Goal: Task Accomplishment & Management: Use online tool/utility

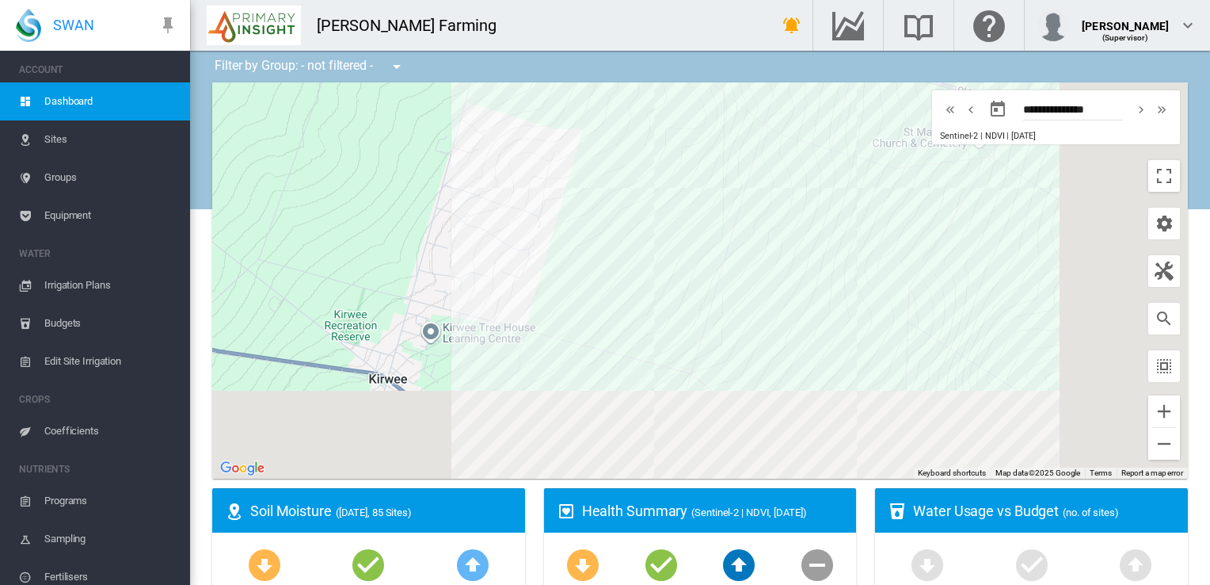
drag, startPoint x: 1015, startPoint y: 360, endPoint x: 869, endPoint y: 268, distance: 172.3
click at [875, 251] on div at bounding box center [700, 280] width 976 height 396
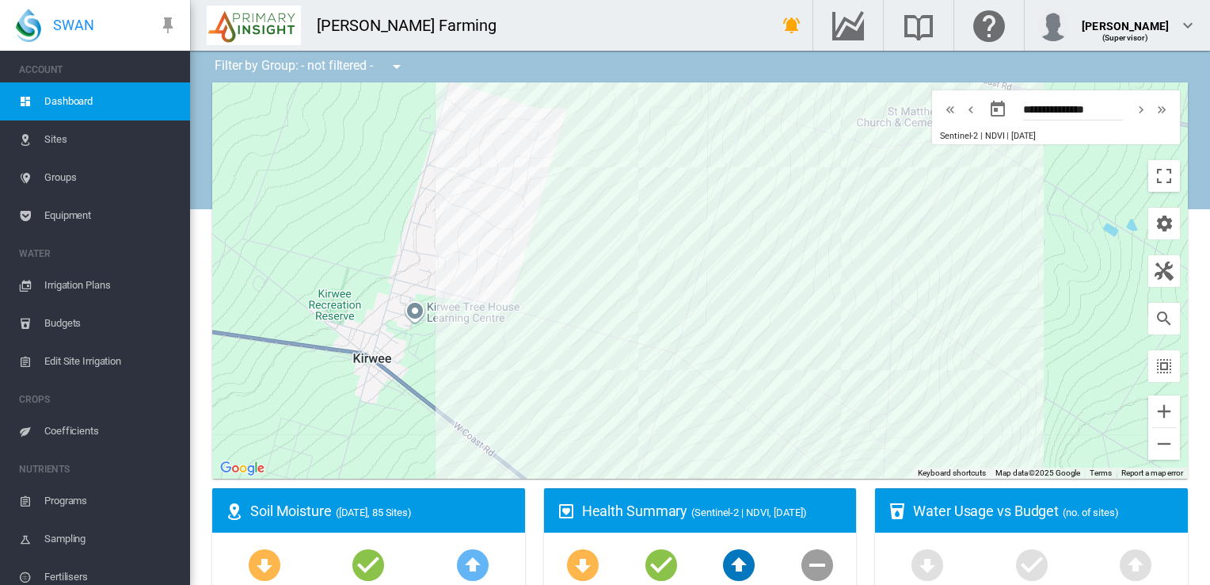
drag, startPoint x: 918, startPoint y: 366, endPoint x: 930, endPoint y: 282, distance: 84.8
click at [930, 282] on div at bounding box center [700, 280] width 976 height 396
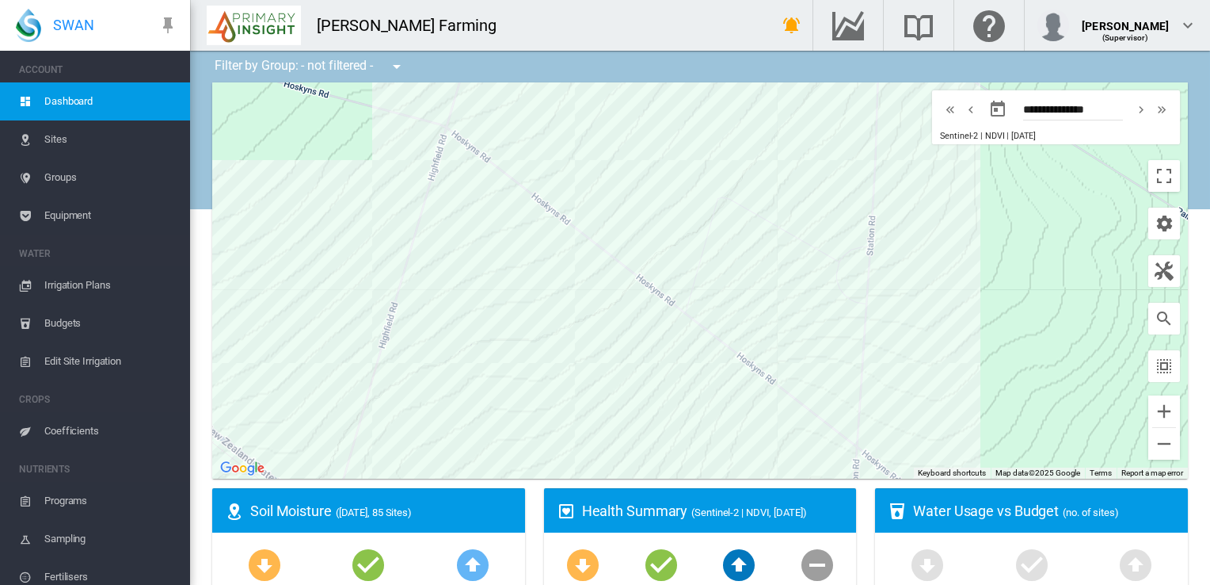
drag, startPoint x: 936, startPoint y: 274, endPoint x: 955, endPoint y: 472, distance: 199.0
click at [955, 472] on div "Site Health Indexes - × Name of current Site Health Area in chart. Click on a d…" at bounding box center [700, 280] width 976 height 396
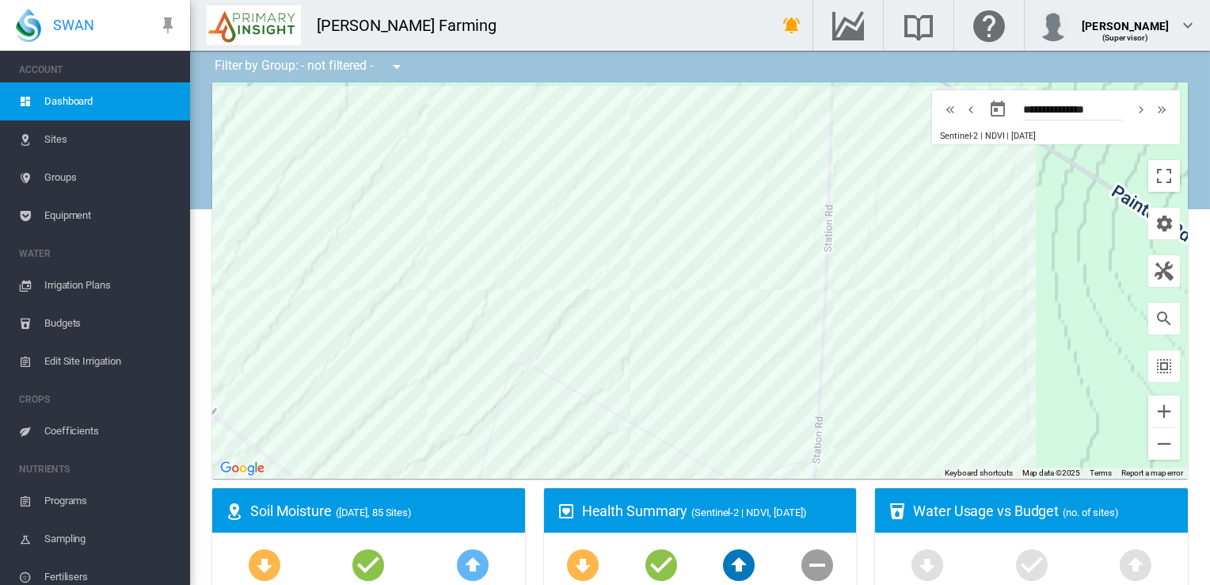
drag, startPoint x: 947, startPoint y: 420, endPoint x: 978, endPoint y: 344, distance: 82.1
click at [978, 344] on div at bounding box center [700, 280] width 976 height 396
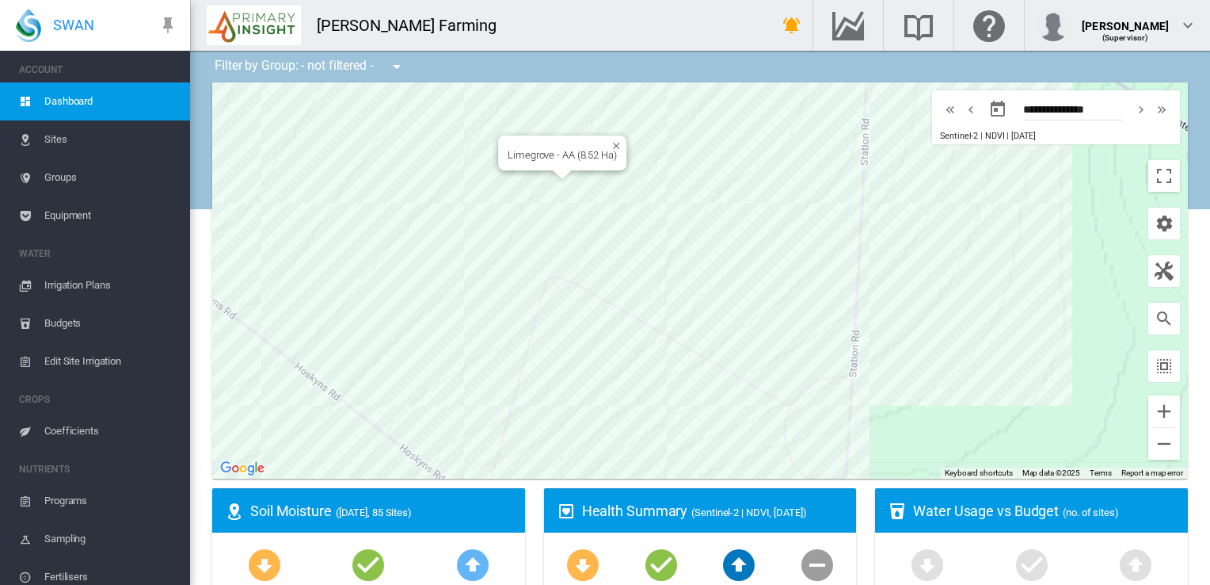
click at [523, 190] on div "Limegrove - AA (8.52 Ha)" at bounding box center [700, 280] width 976 height 396
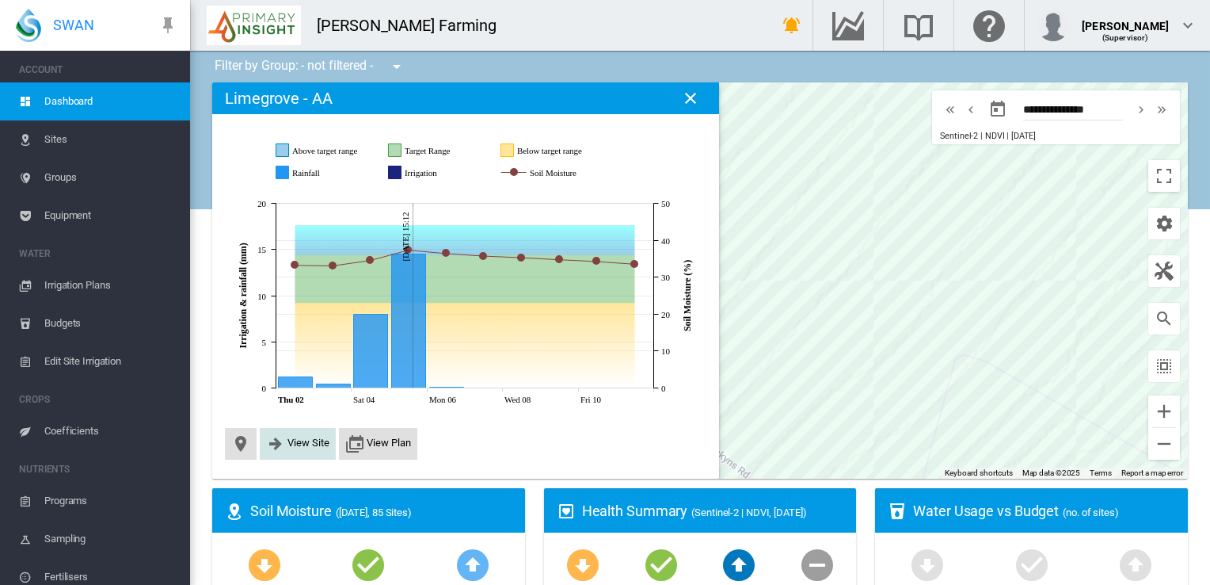
click at [288, 439] on span "View Site" at bounding box center [309, 442] width 42 height 12
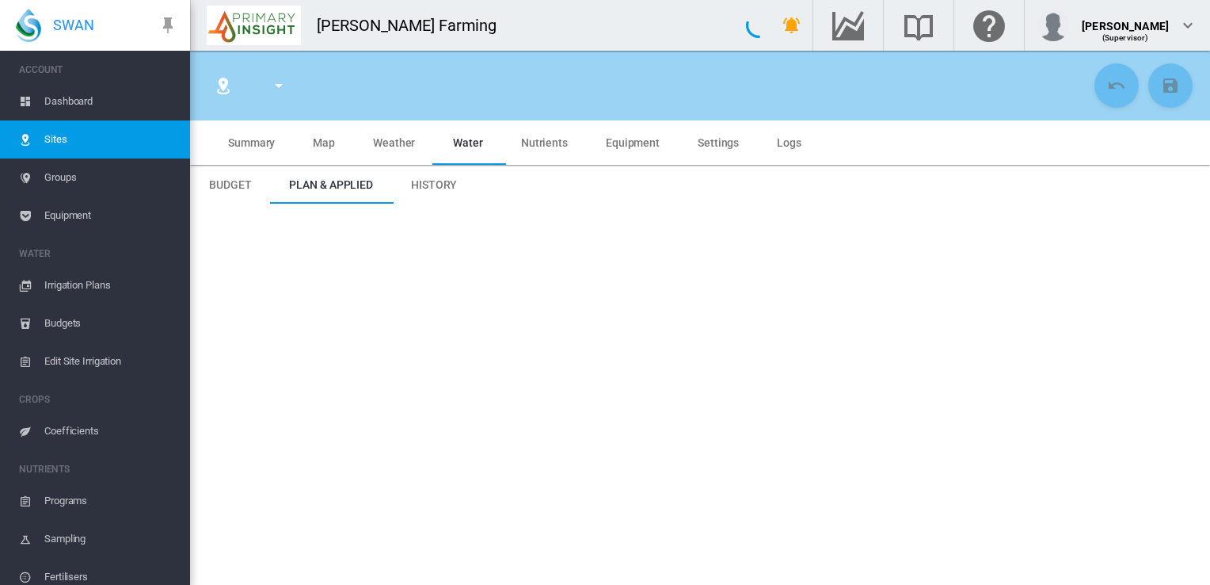
type input "*****"
type input "**********"
type input "*********"
type input "***"
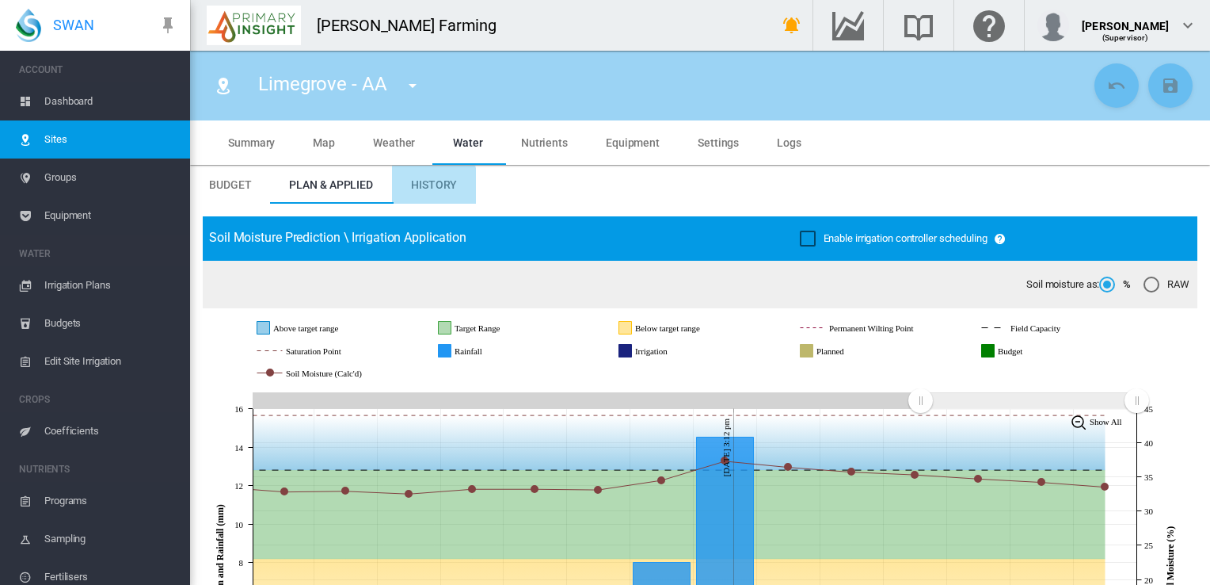
click at [425, 189] on span "History" at bounding box center [434, 184] width 46 height 13
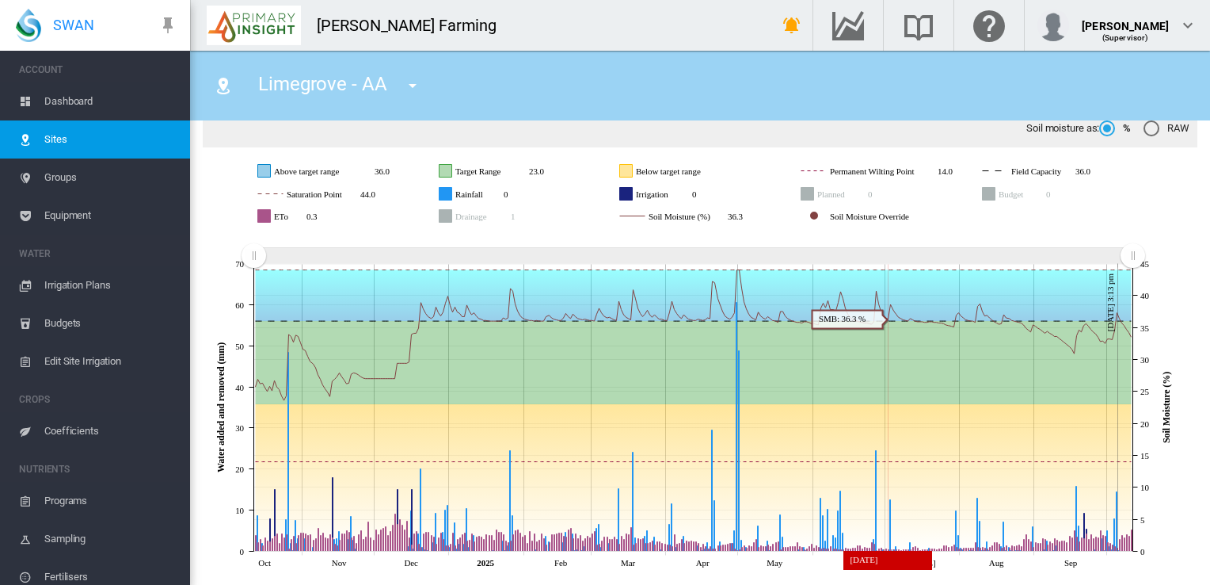
scroll to position [156, 0]
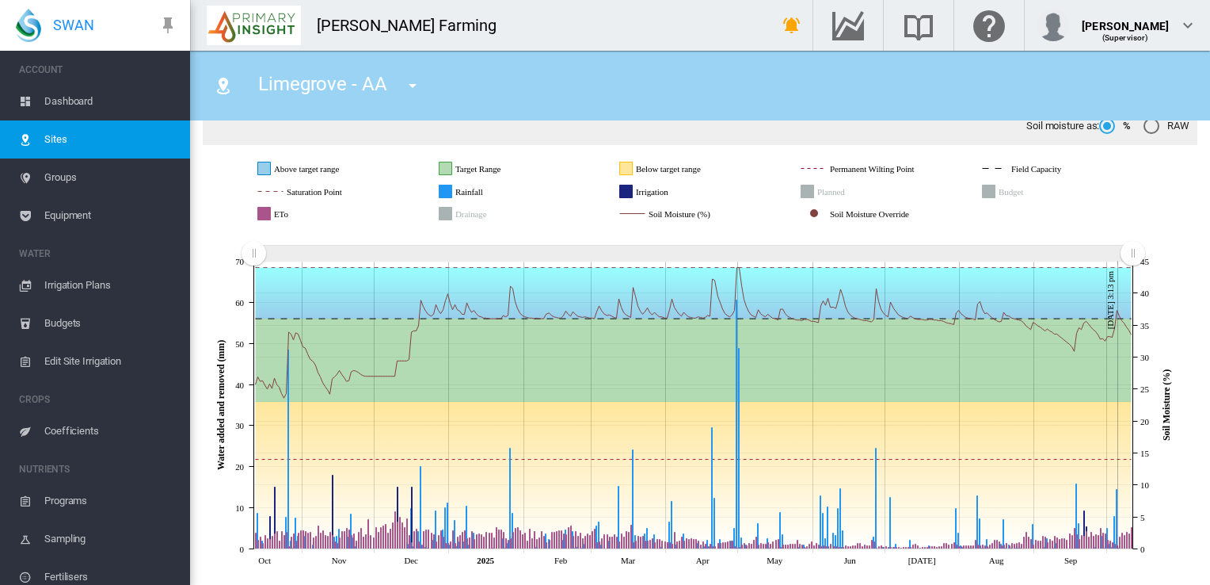
click at [58, 135] on span "Sites" at bounding box center [110, 139] width 133 height 38
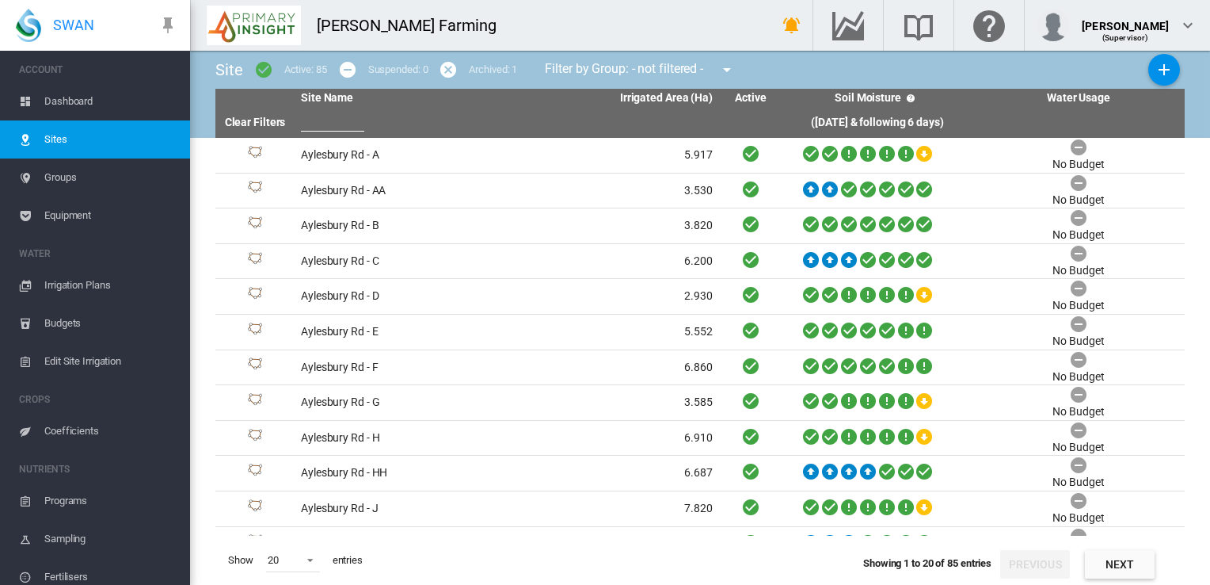
click at [81, 100] on span "Dashboard" at bounding box center [110, 101] width 133 height 38
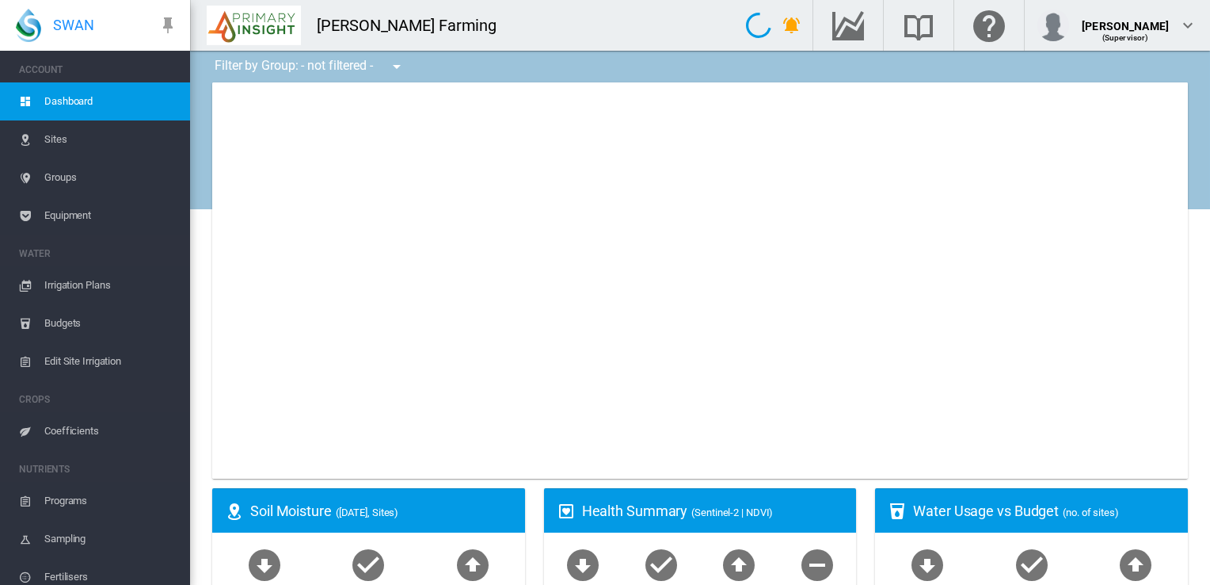
type input "**********"
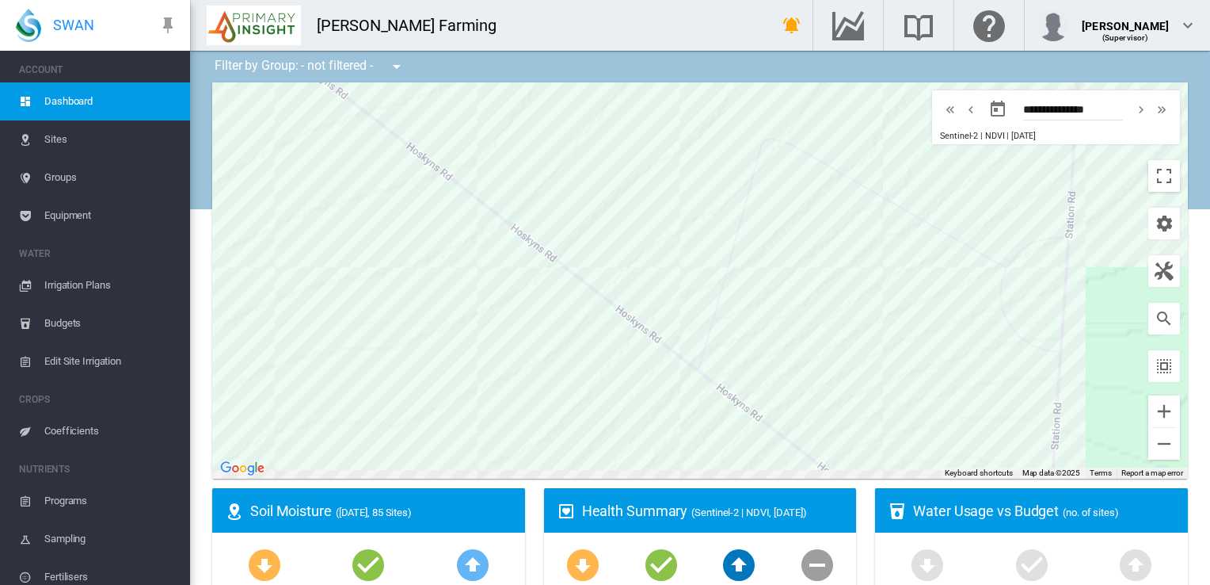
drag, startPoint x: 737, startPoint y: 386, endPoint x: 541, endPoint y: 173, distance: 289.3
click at [547, 170] on div at bounding box center [700, 280] width 976 height 396
click at [806, 291] on div "Limegrove - W (8.6 Ha)" at bounding box center [700, 280] width 976 height 396
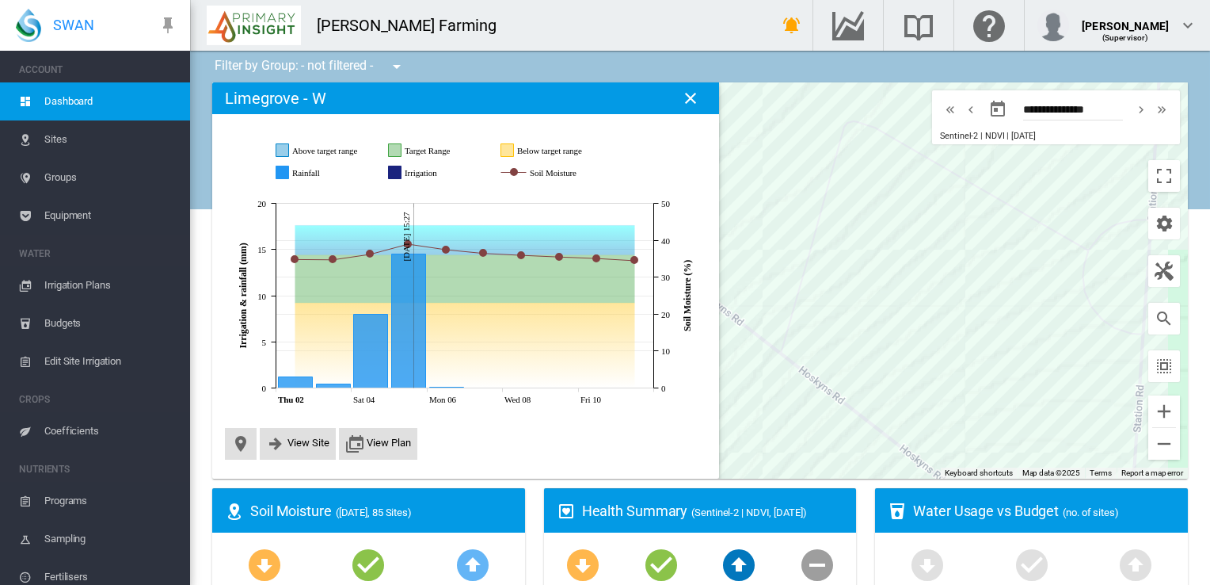
click at [320, 360] on icon at bounding box center [465, 345] width 340 height 85
click at [685, 93] on md-icon "icon-close" at bounding box center [690, 98] width 19 height 19
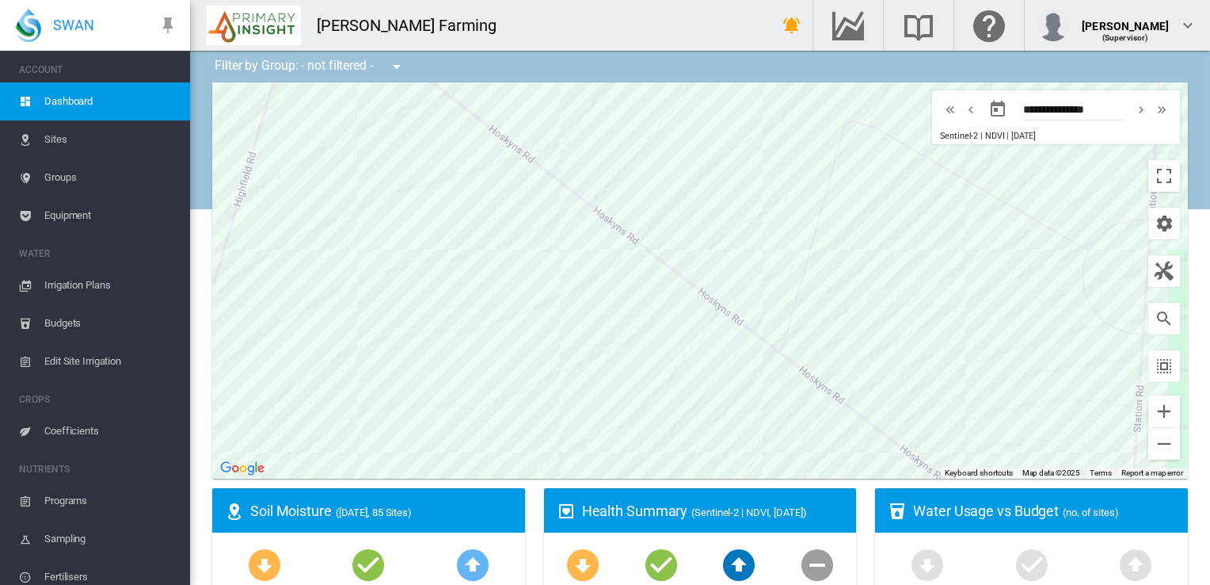
click at [110, 357] on span "Edit Site Irrigation" at bounding box center [110, 361] width 133 height 38
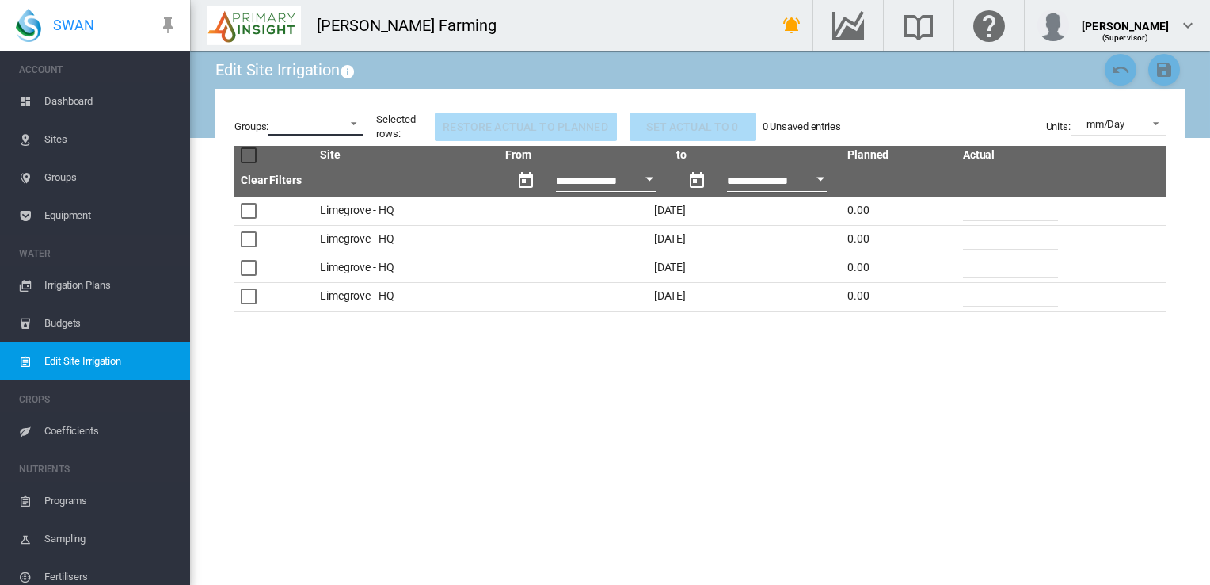
click at [342, 120] on md-select "All (24-25) Aylesbury Aylesbury 11-tower Lateral Aylesbury 7-tower Lateral Ayle…" at bounding box center [316, 124] width 95 height 24
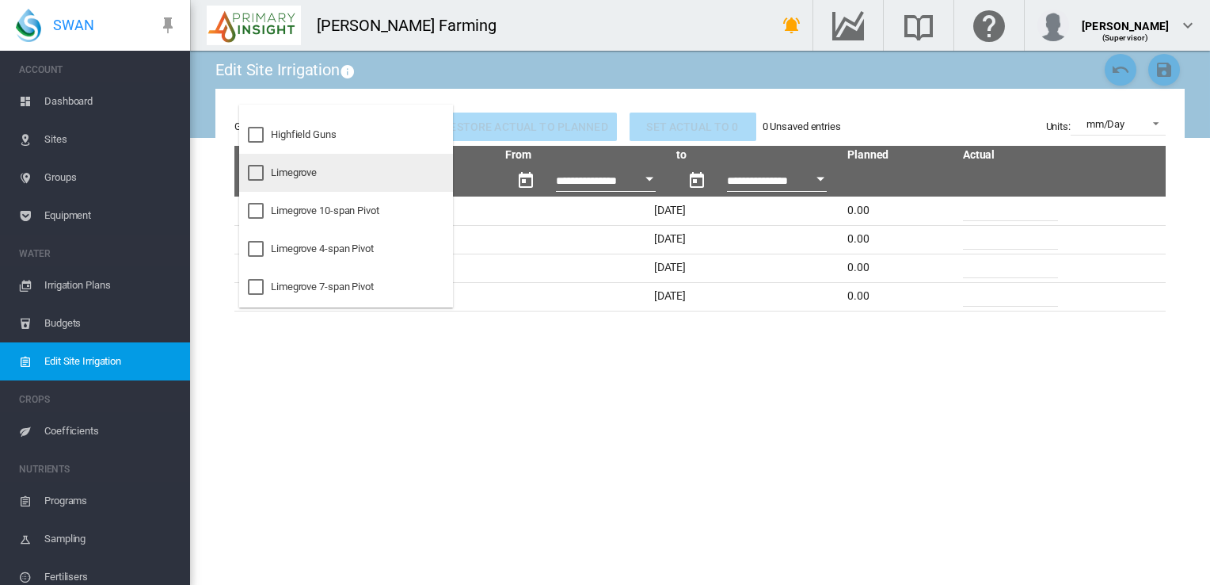
scroll to position [396, 0]
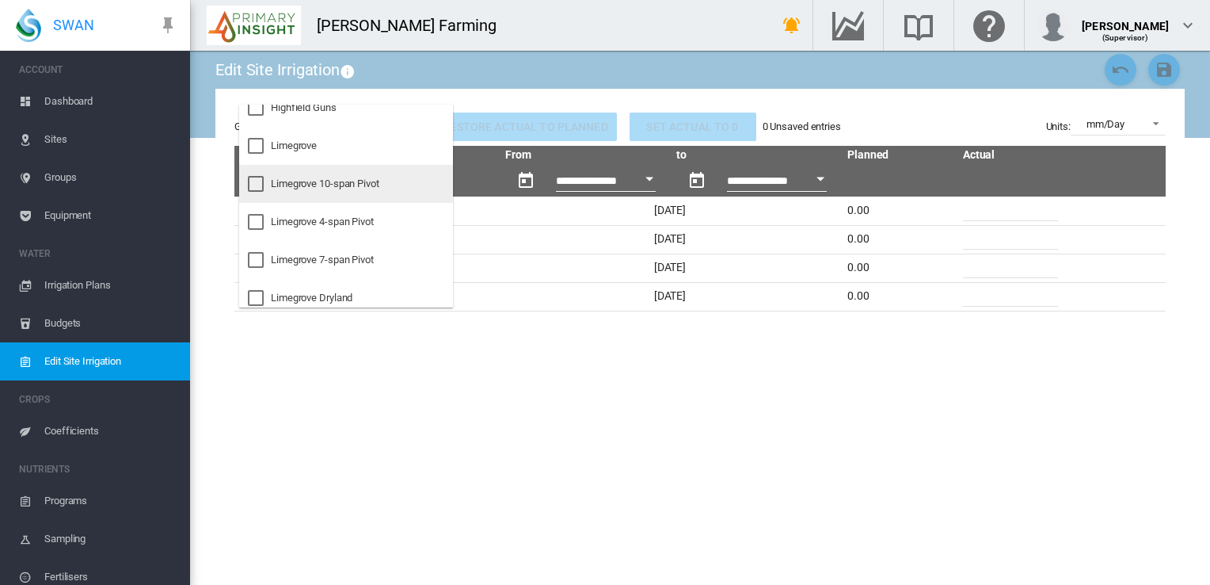
click at [314, 188] on div "Limegrove 10-span Pivot" at bounding box center [325, 184] width 109 height 14
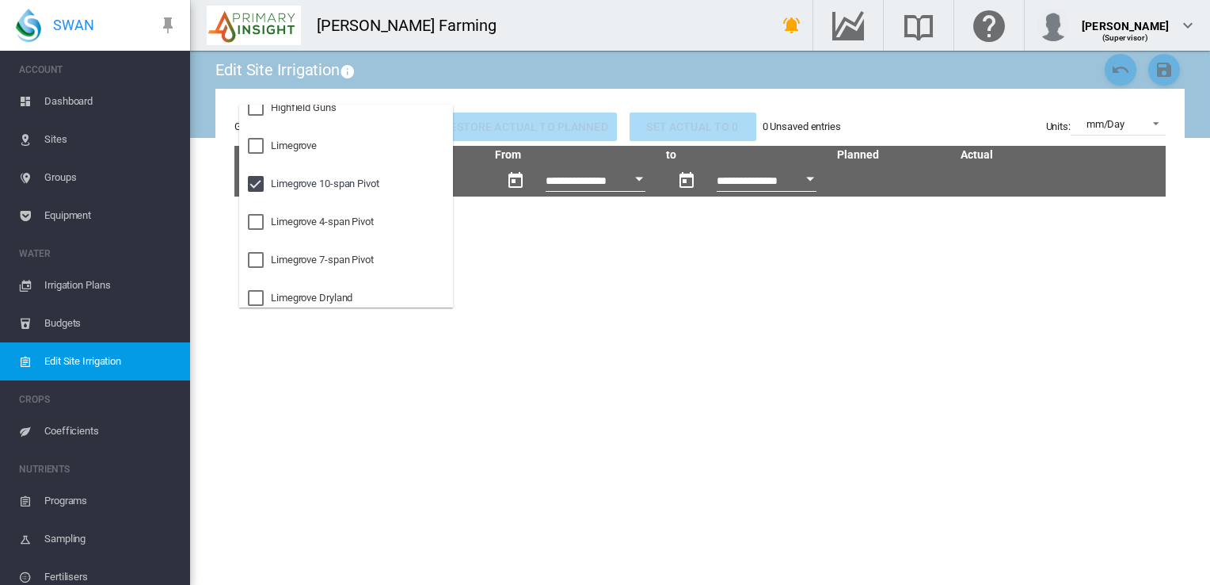
click at [472, 346] on md-backdrop at bounding box center [605, 292] width 1210 height 585
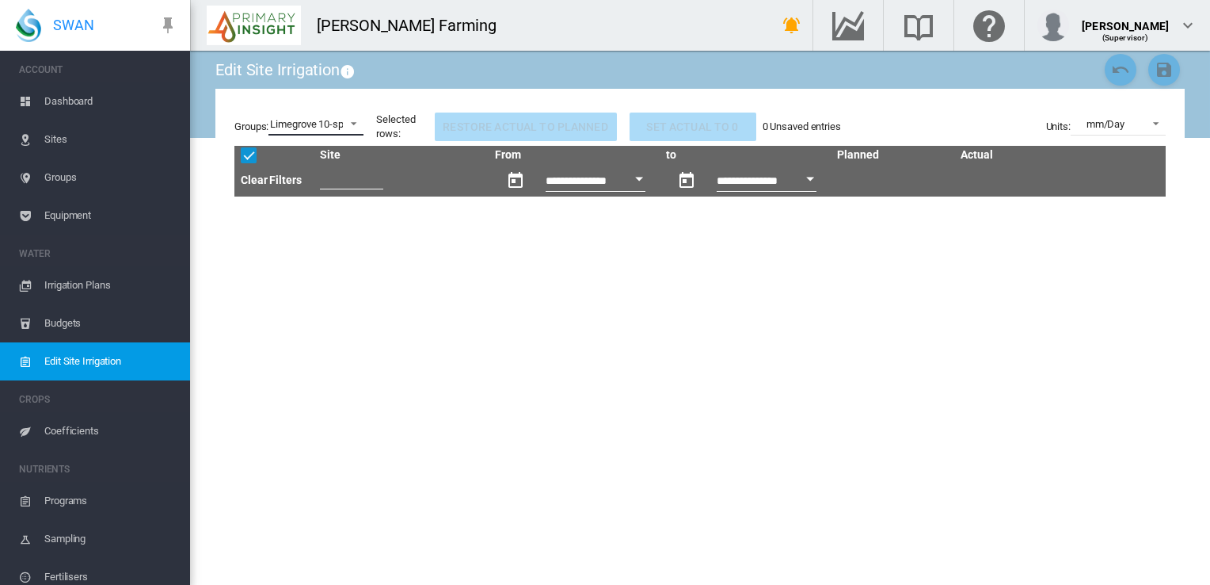
click at [351, 124] on span at bounding box center [352, 122] width 13 height 14
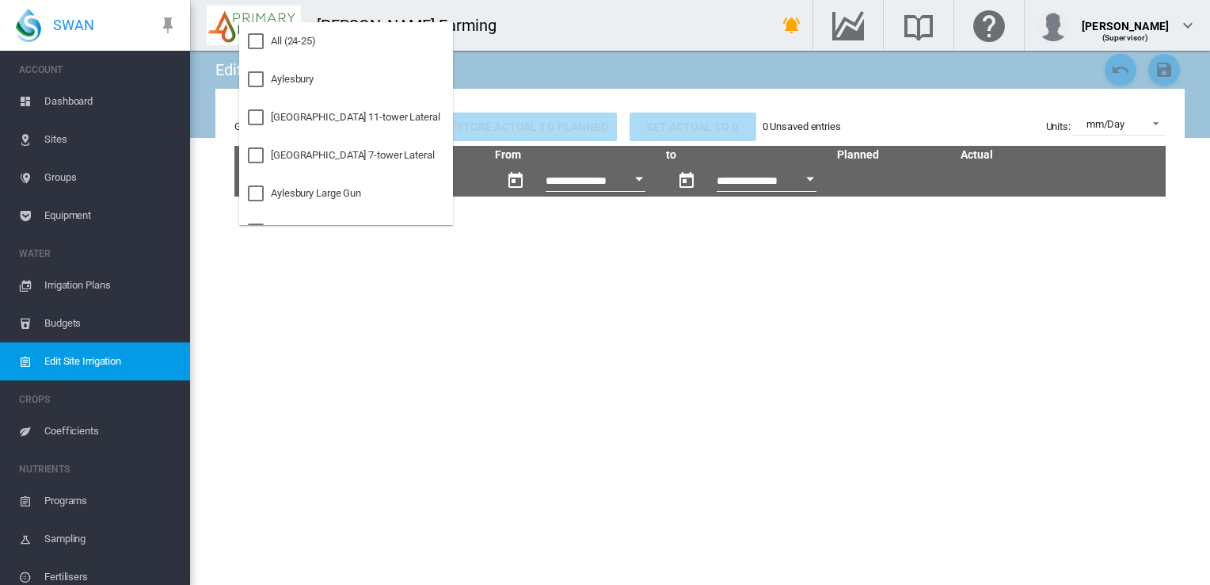
scroll to position [374, 0]
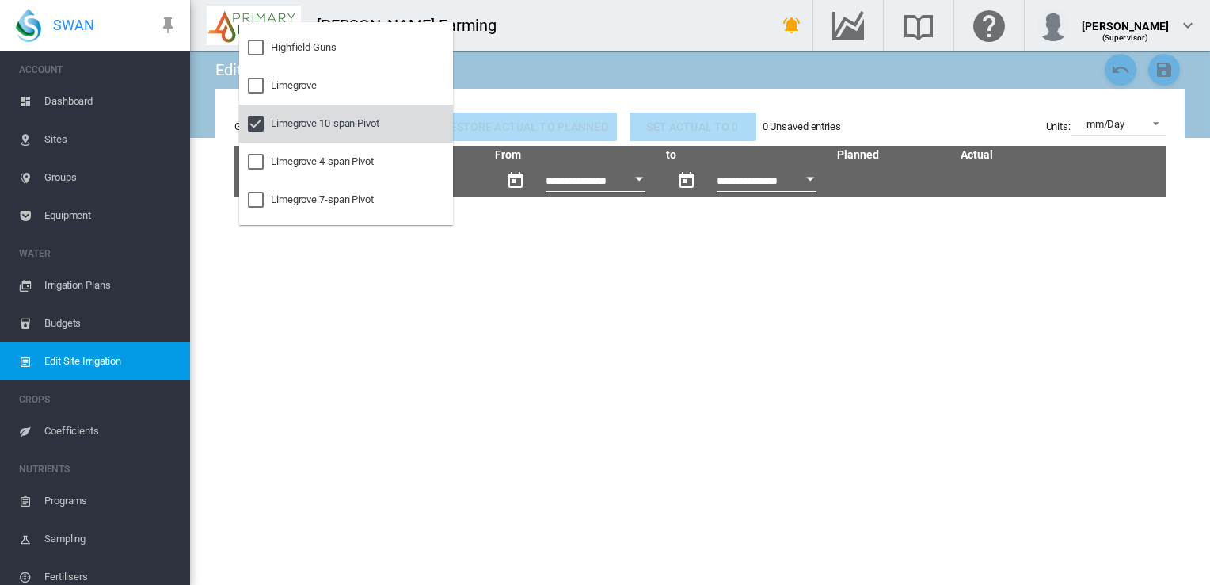
click at [314, 126] on div "Limegrove 10-span Pivot" at bounding box center [325, 123] width 109 height 14
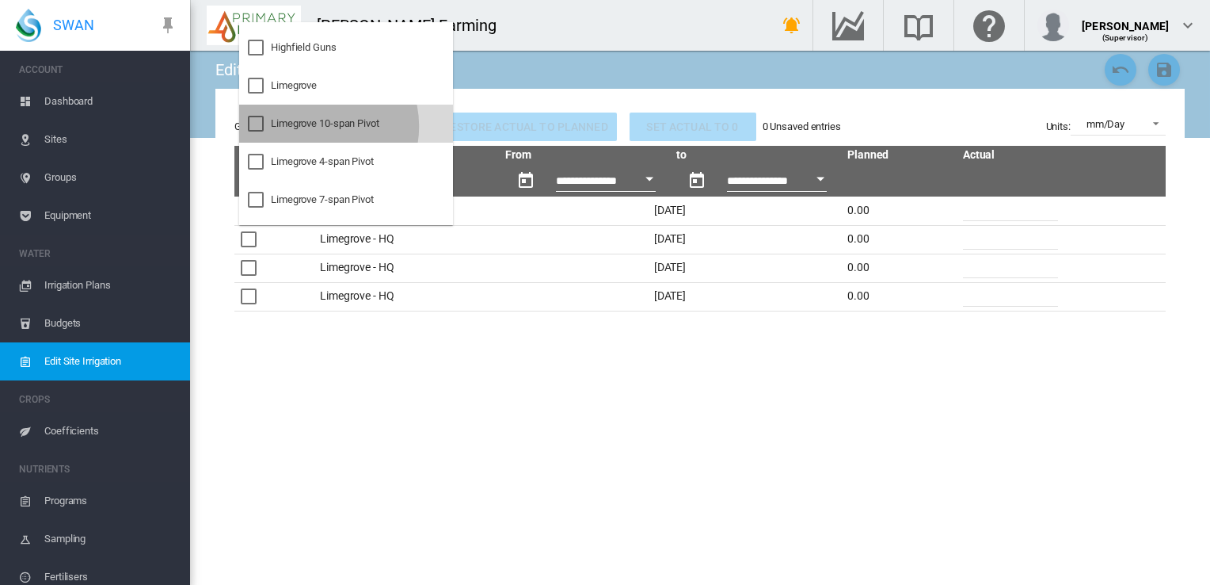
click at [314, 126] on div "Limegrove 10-span Pivot" at bounding box center [325, 123] width 109 height 14
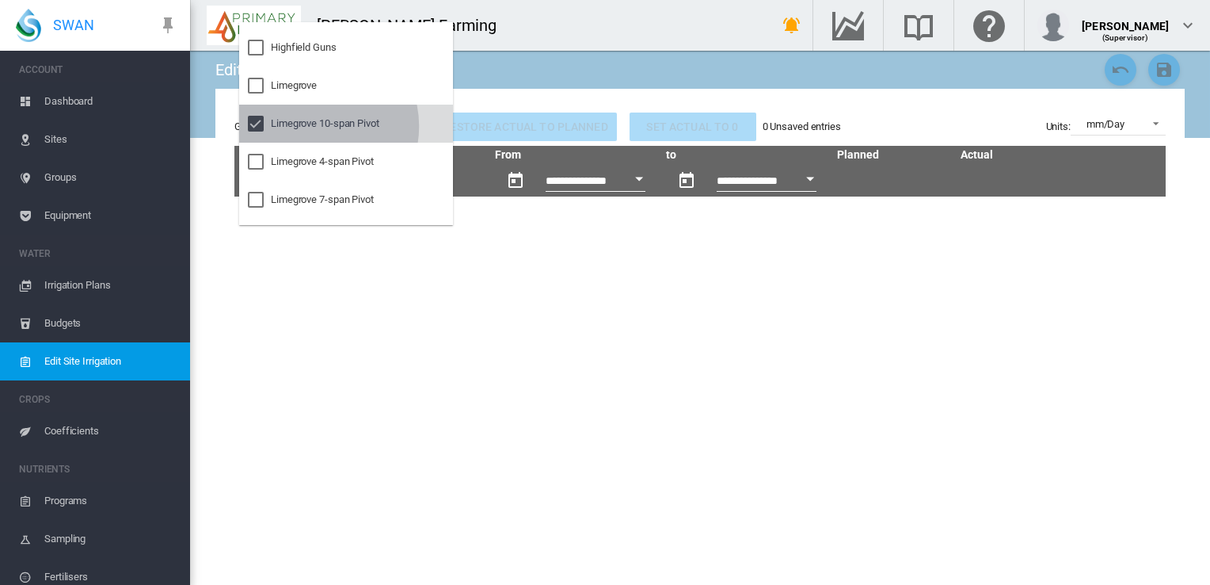
click at [314, 126] on div "Limegrove 10-span Pivot" at bounding box center [325, 123] width 109 height 14
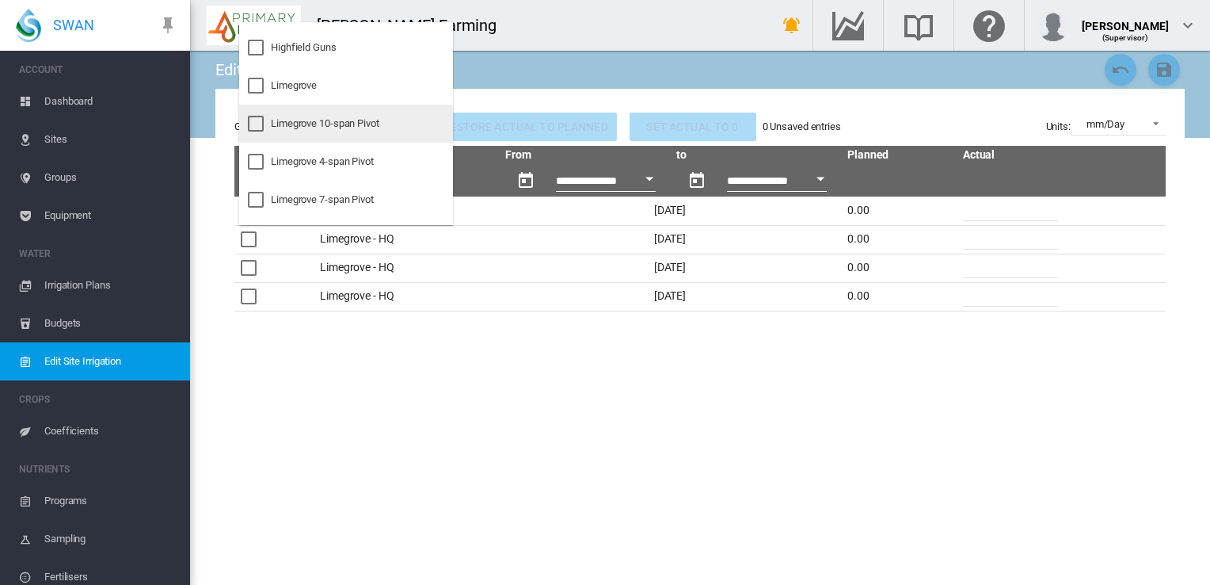
click at [314, 126] on div "Limegrove 10-span Pivot" at bounding box center [325, 123] width 109 height 14
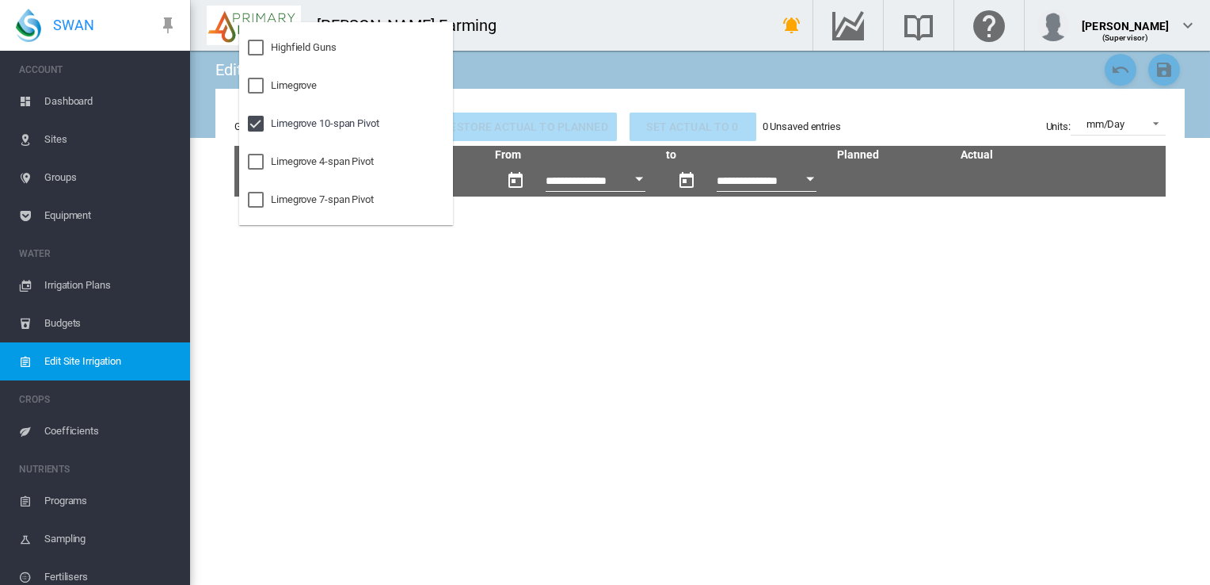
click at [266, 400] on md-backdrop at bounding box center [605, 292] width 1210 height 585
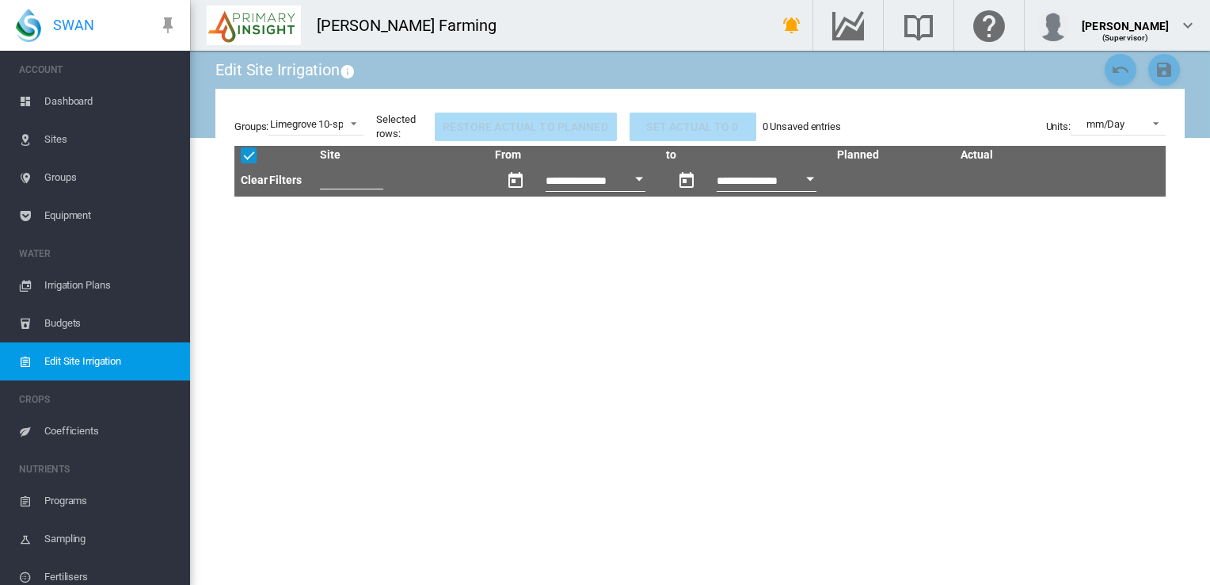
click at [68, 100] on span "Dashboard" at bounding box center [110, 101] width 133 height 38
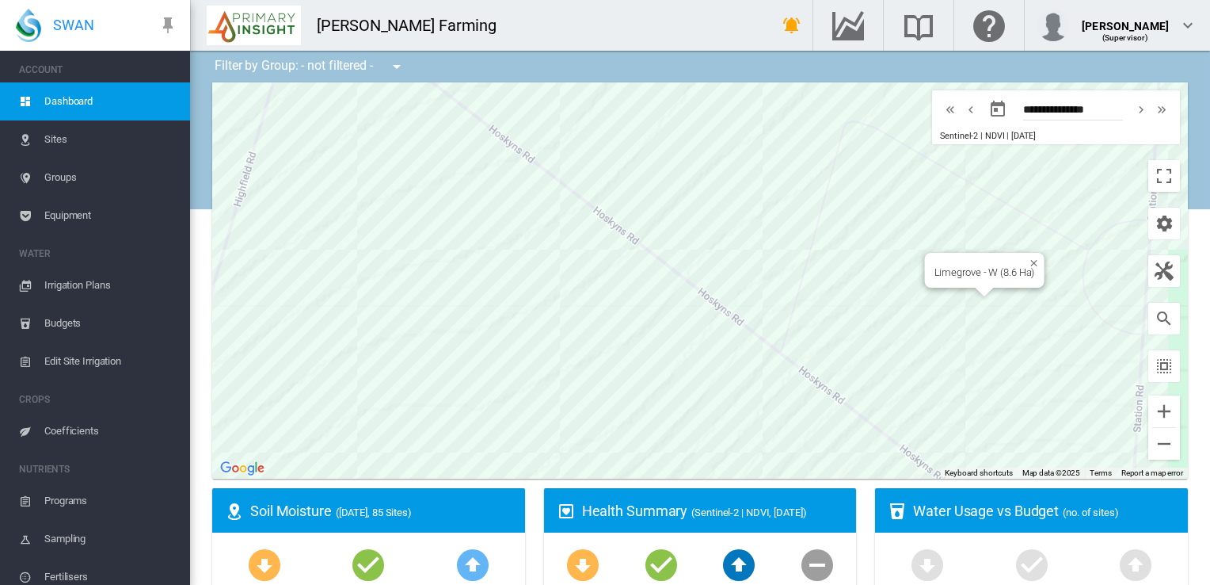
click at [877, 295] on div "Limegrove - W (8.6 Ha)" at bounding box center [700, 280] width 976 height 396
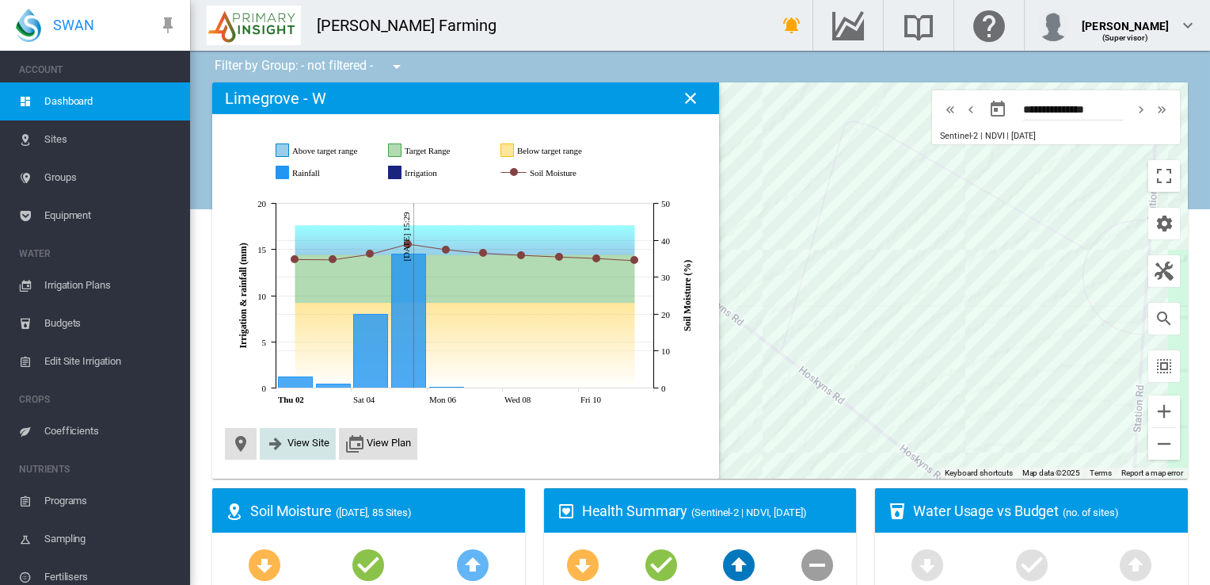
click at [304, 446] on span "View Site" at bounding box center [309, 442] width 42 height 12
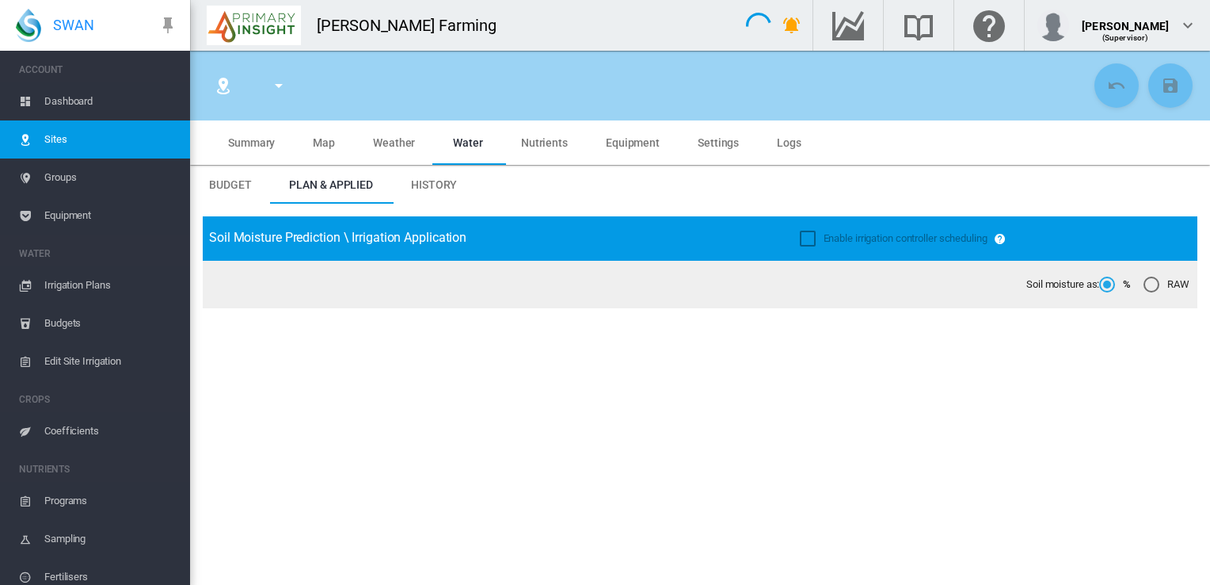
type input "*****"
type input "**********"
type input "*********"
type input "***"
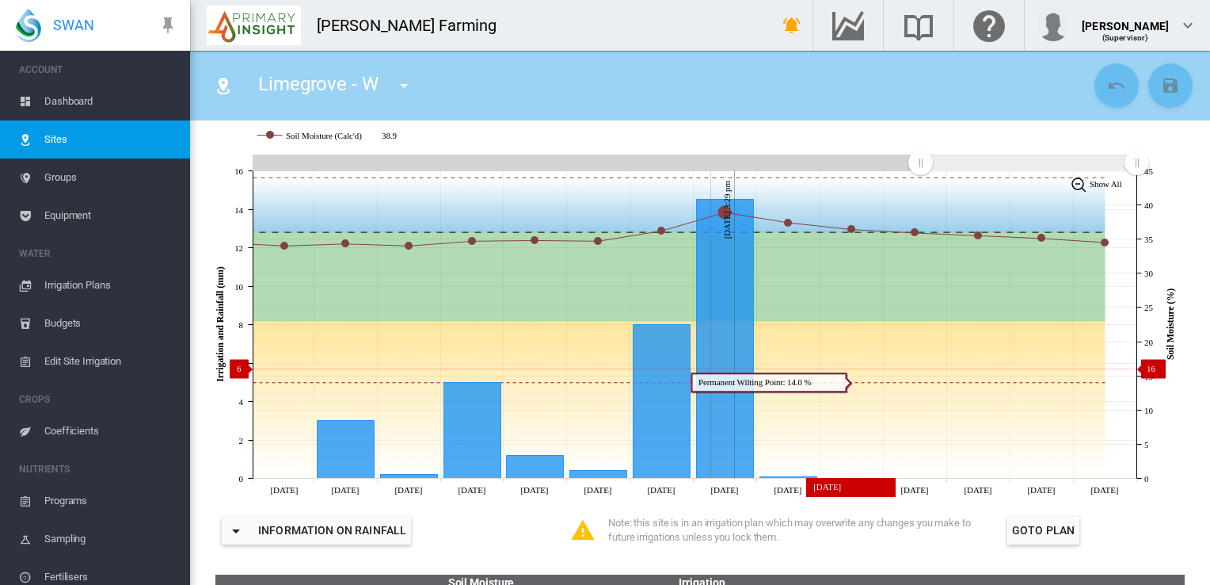
scroll to position [317, 0]
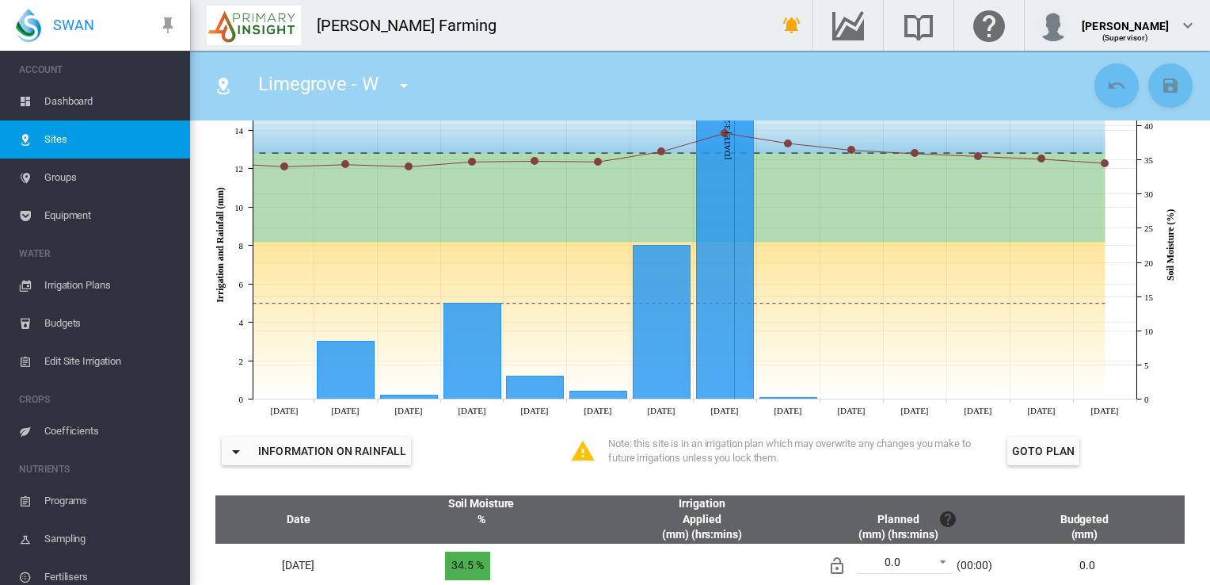
click at [67, 357] on span "Edit Site Irrigation" at bounding box center [110, 361] width 133 height 38
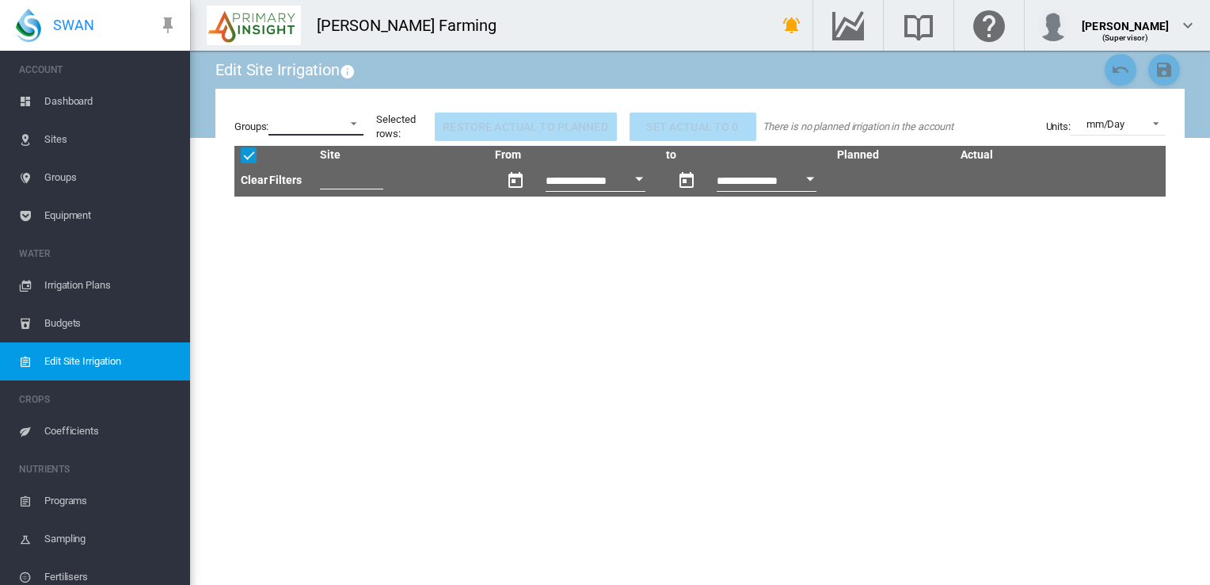
click at [352, 124] on md-select at bounding box center [316, 124] width 95 height 24
click at [313, 320] on md-backdrop at bounding box center [605, 292] width 1210 height 585
click at [358, 121] on md-select at bounding box center [316, 124] width 95 height 24
click at [338, 295] on md-backdrop at bounding box center [605, 292] width 1210 height 585
click at [79, 102] on span "Dashboard" at bounding box center [110, 101] width 133 height 38
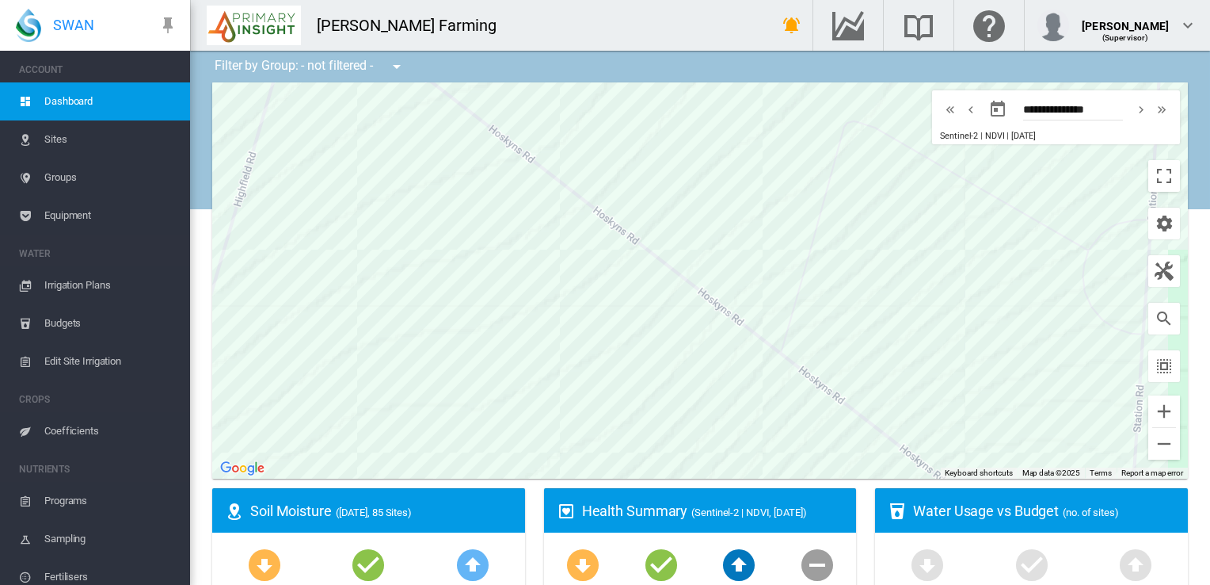
click at [72, 208] on span "Equipment" at bounding box center [110, 215] width 133 height 38
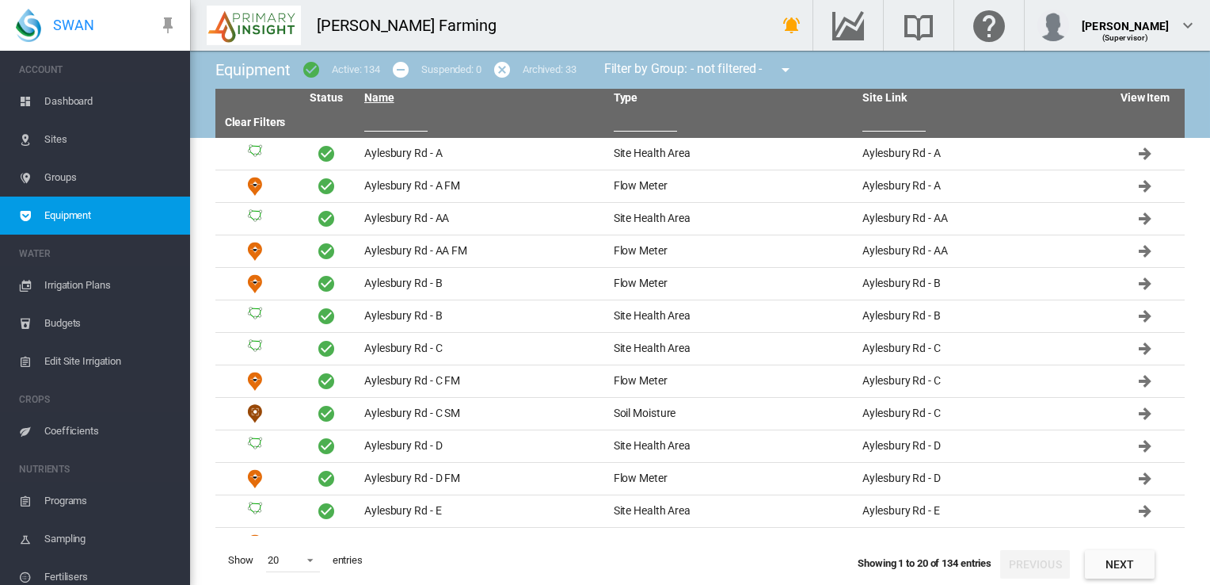
click at [386, 100] on link "Name" at bounding box center [379, 97] width 30 height 13
click at [391, 125] on input "text" at bounding box center [395, 120] width 63 height 24
click at [67, 173] on span "Groups" at bounding box center [110, 177] width 133 height 38
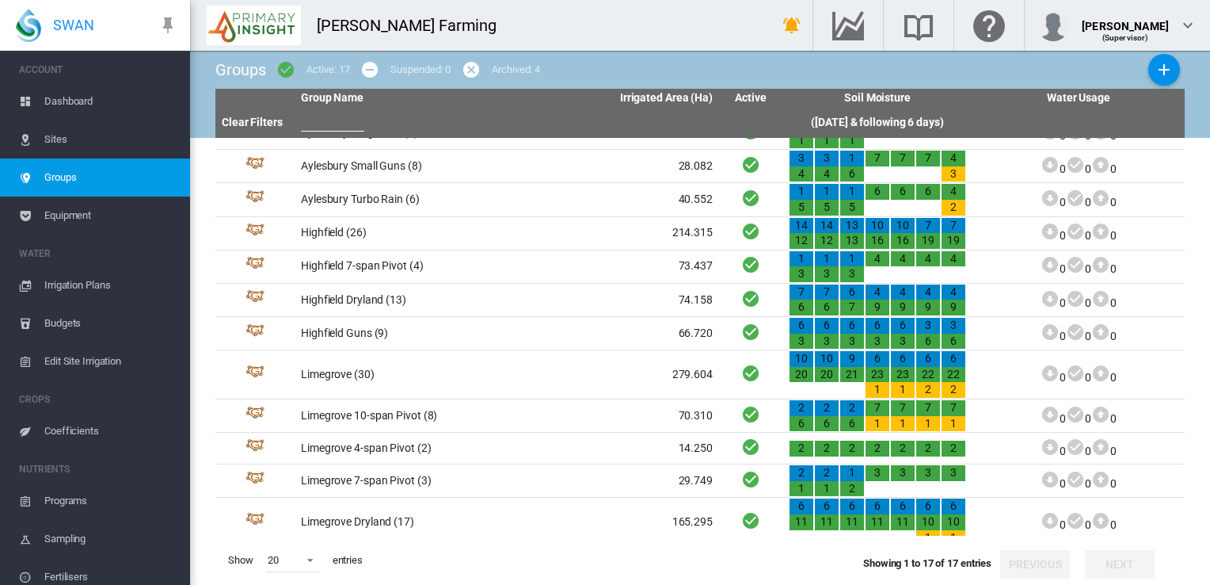
scroll to position [228, 0]
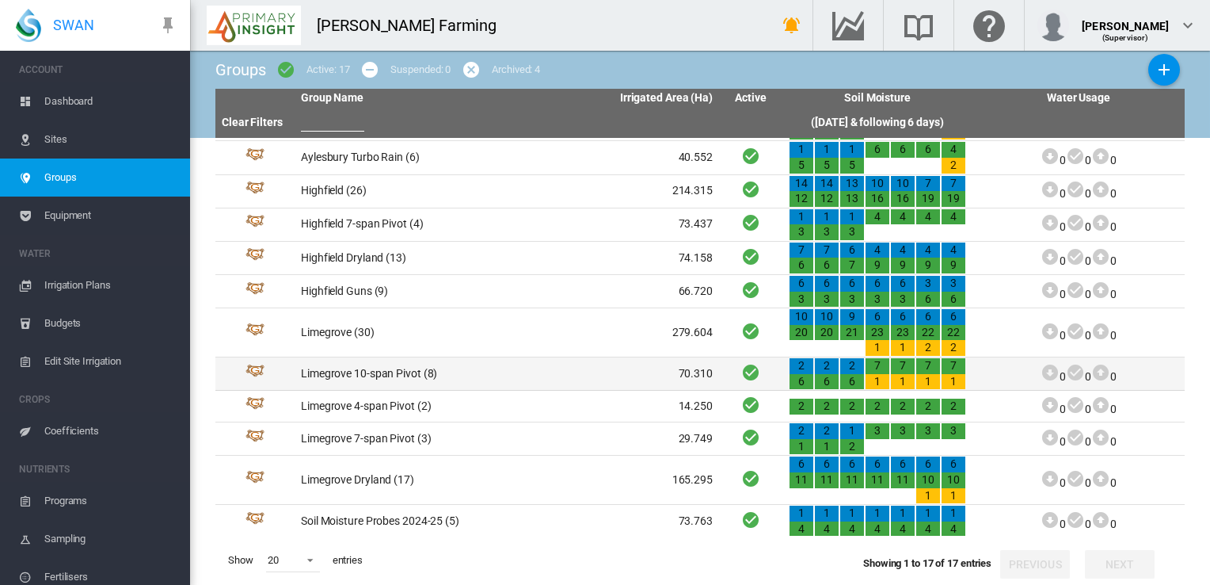
click at [352, 372] on td "Limegrove 10-span Pivot (8)" at bounding box center [401, 373] width 212 height 32
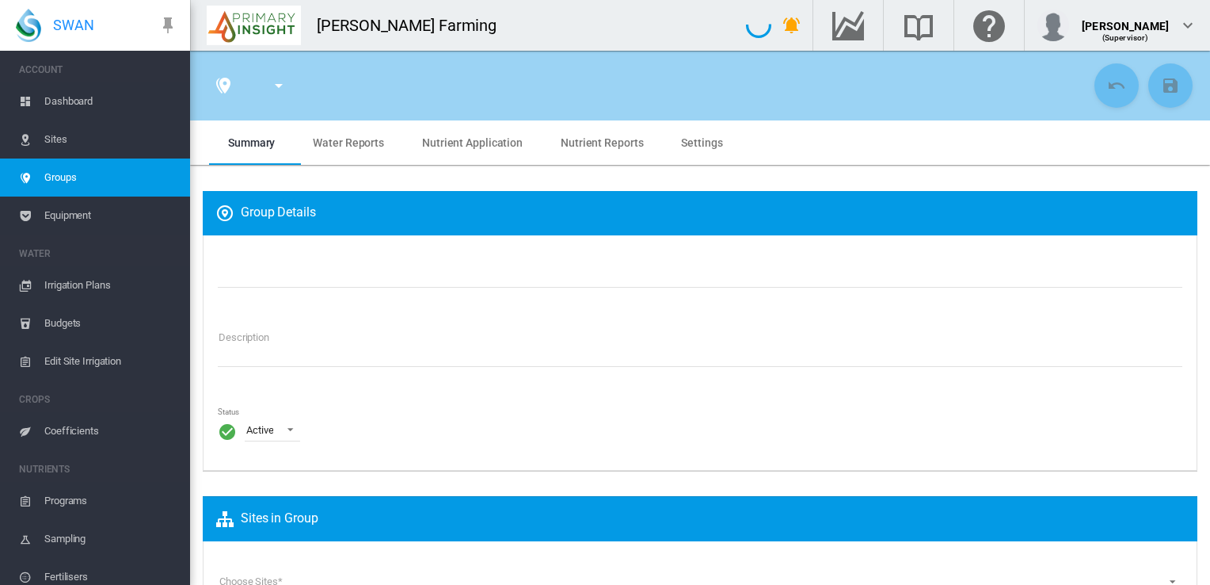
type input "*"
type input "**"
type input "*"
type input "***"
type input "**********"
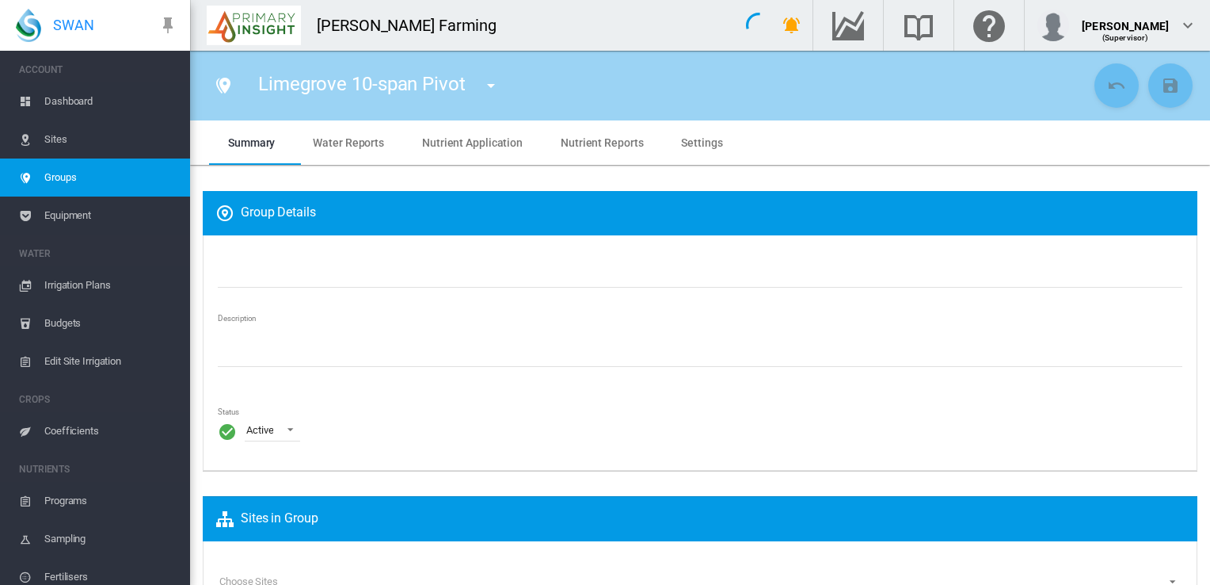
type textarea "**********"
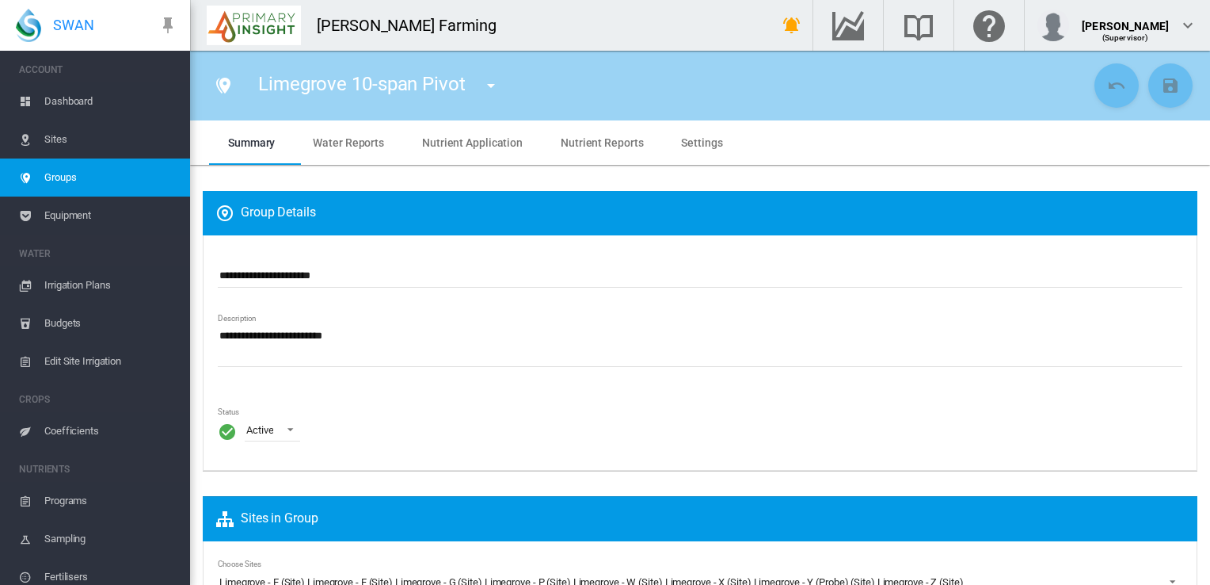
click at [70, 214] on span "Equipment" at bounding box center [110, 215] width 133 height 38
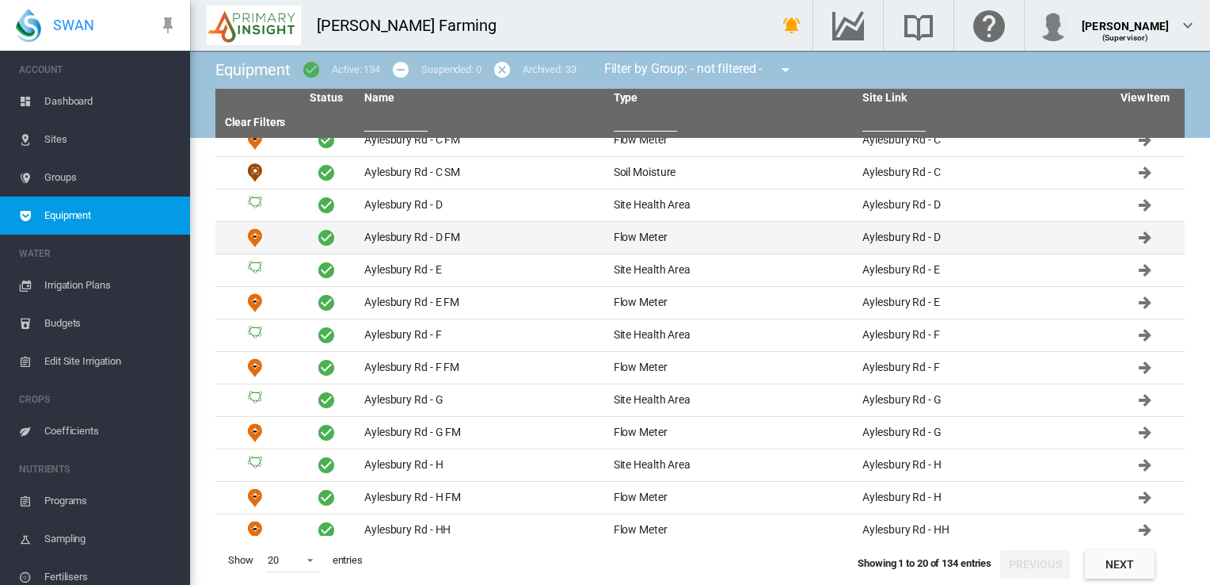
scroll to position [248, 0]
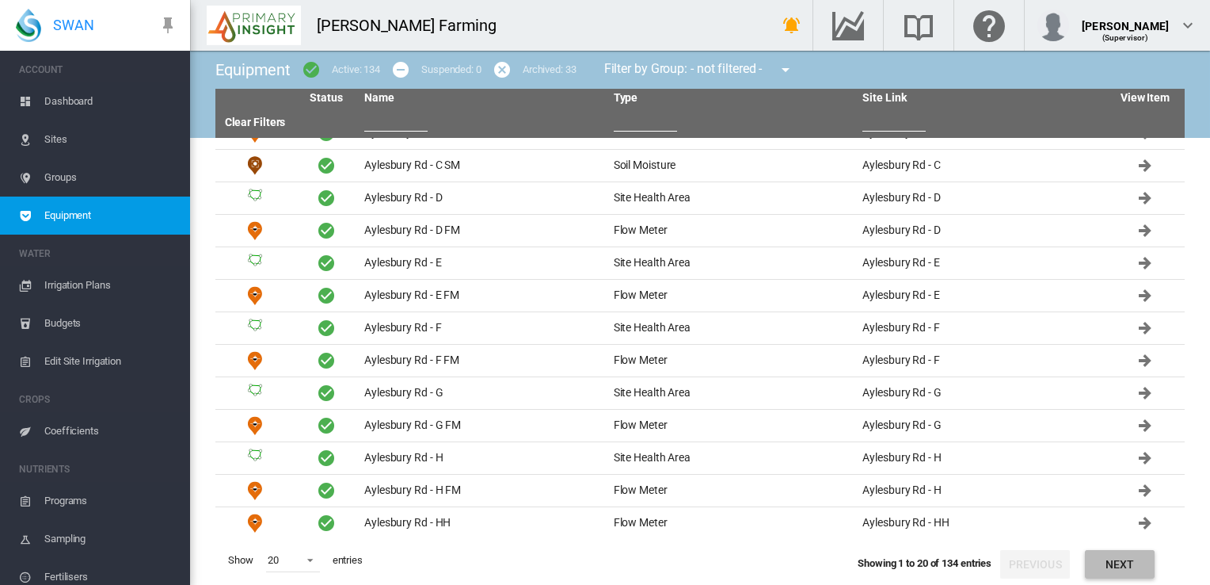
click at [1112, 571] on button "Next" at bounding box center [1120, 564] width 70 height 29
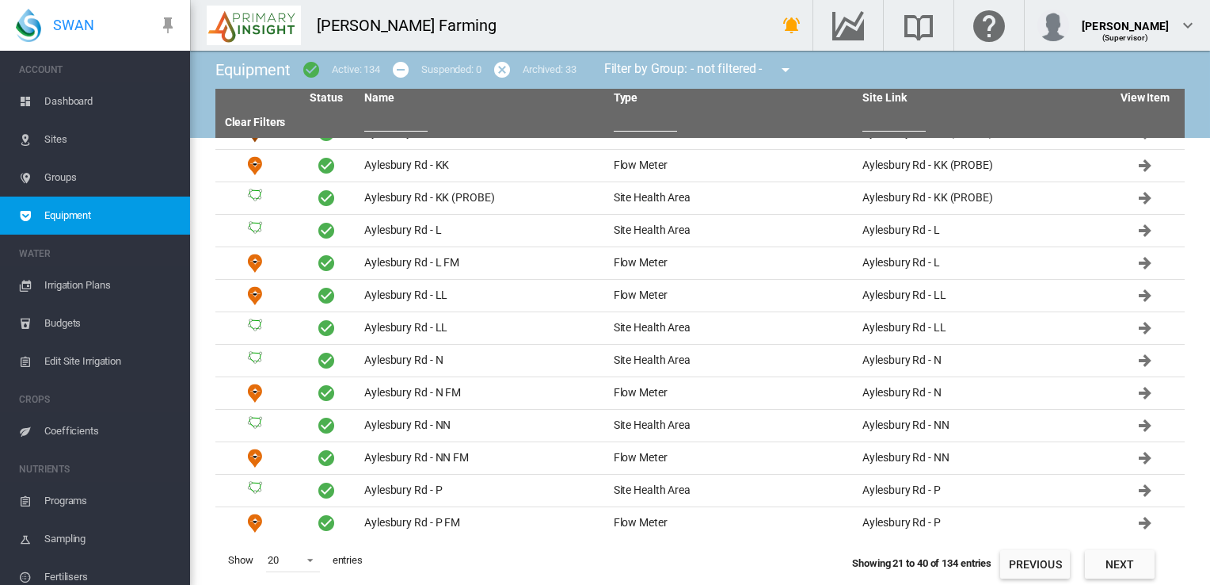
click at [1118, 569] on button "Next" at bounding box center [1120, 564] width 70 height 29
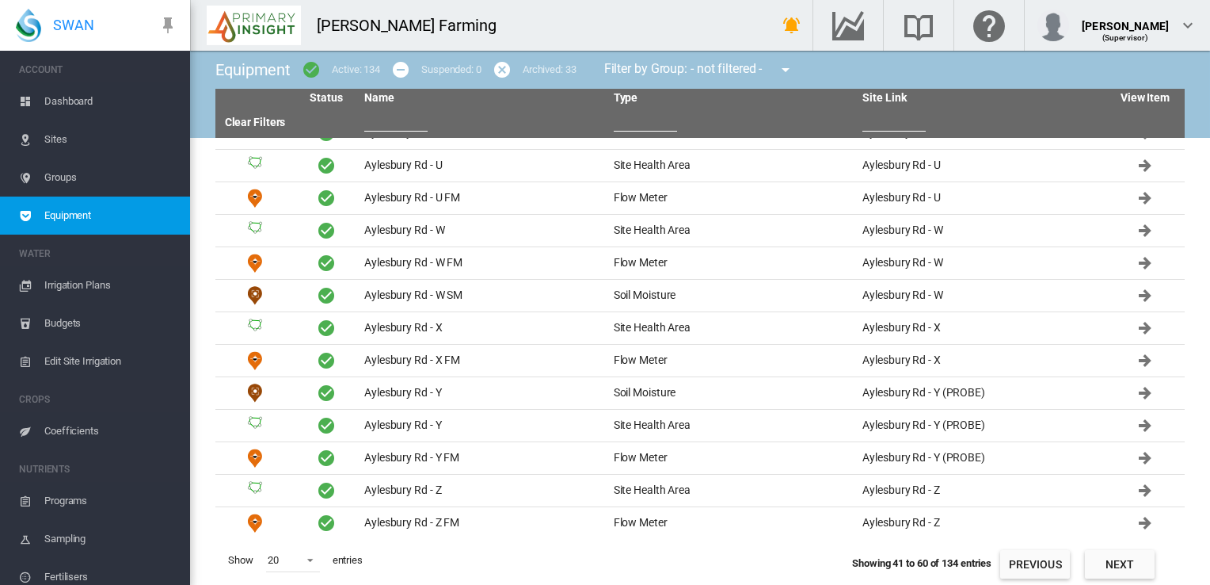
click at [1118, 569] on button "Next" at bounding box center [1120, 564] width 70 height 29
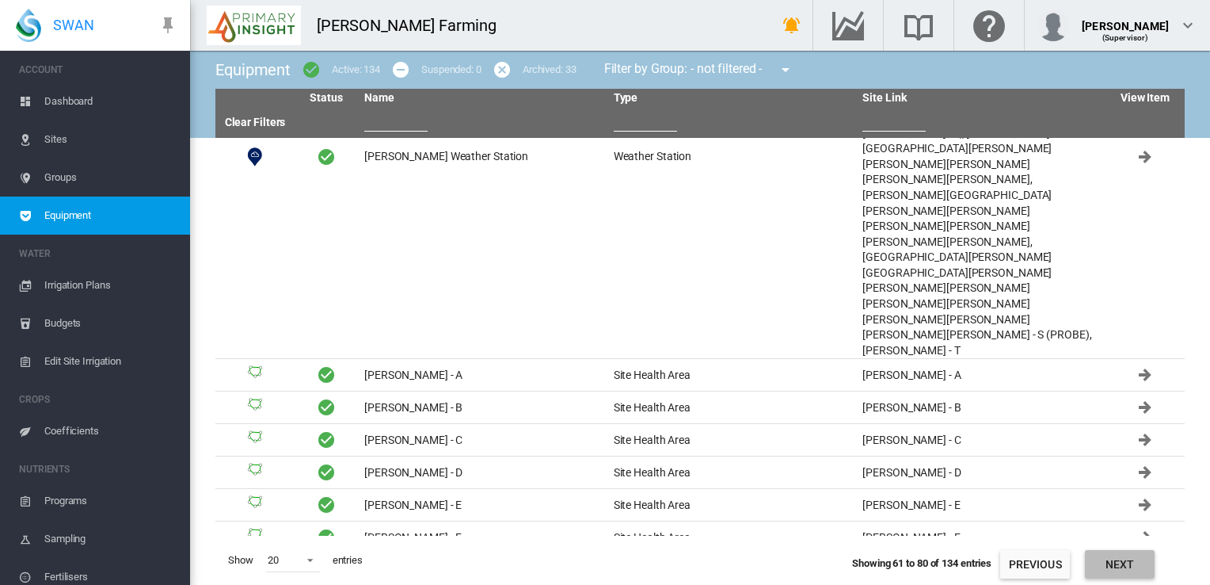
click at [1118, 569] on button "Next" at bounding box center [1120, 564] width 70 height 29
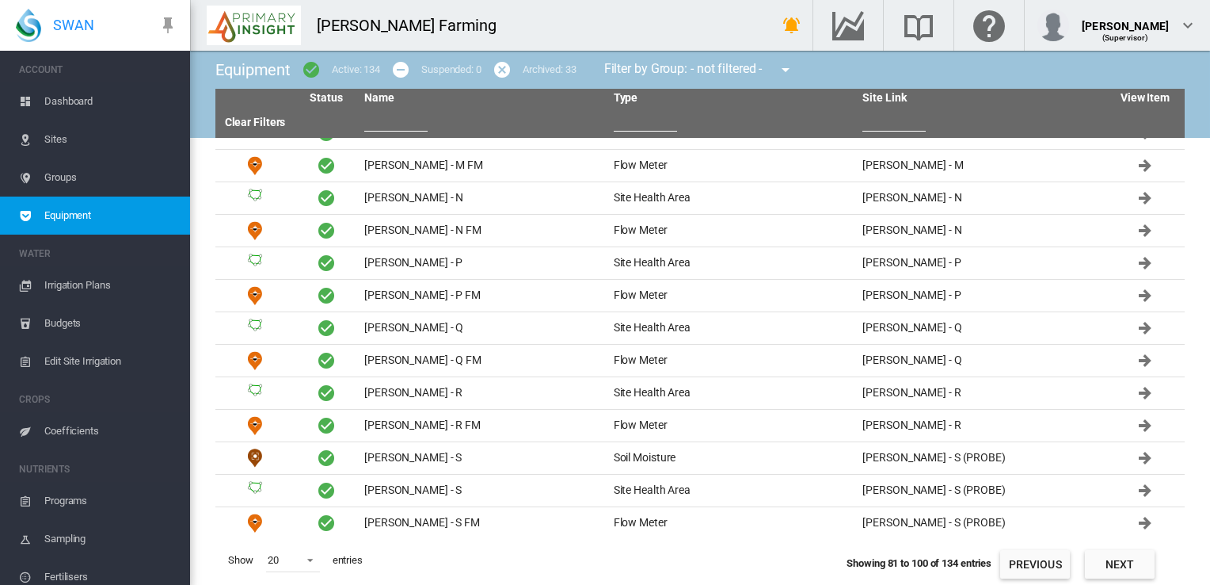
click at [1118, 569] on button "Next" at bounding box center [1120, 564] width 70 height 29
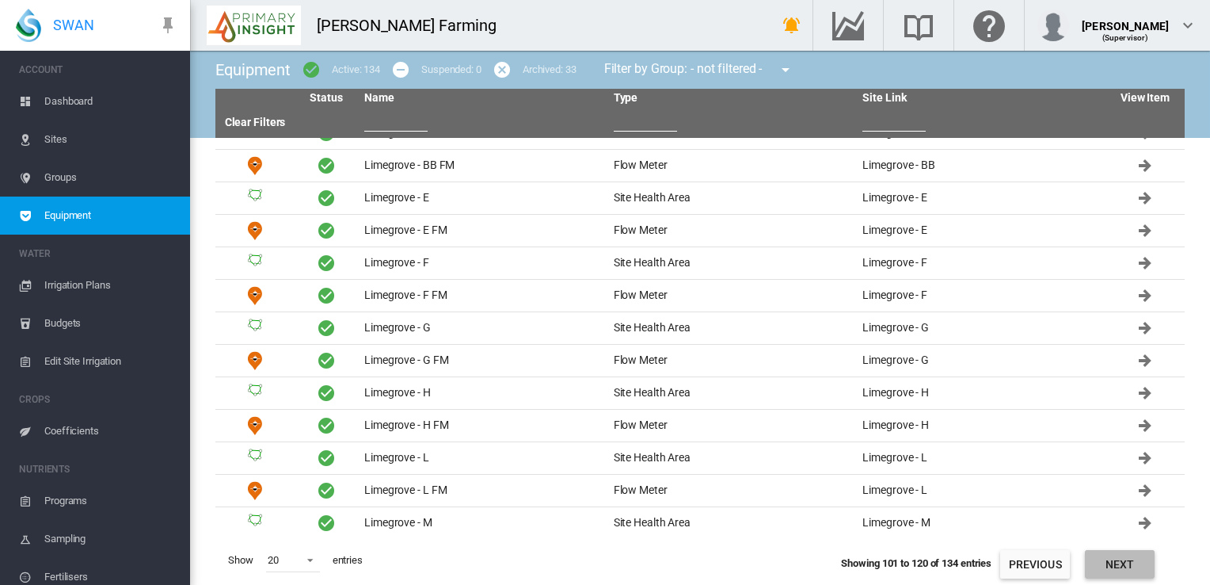
click at [1109, 562] on button "Next" at bounding box center [1120, 564] width 70 height 29
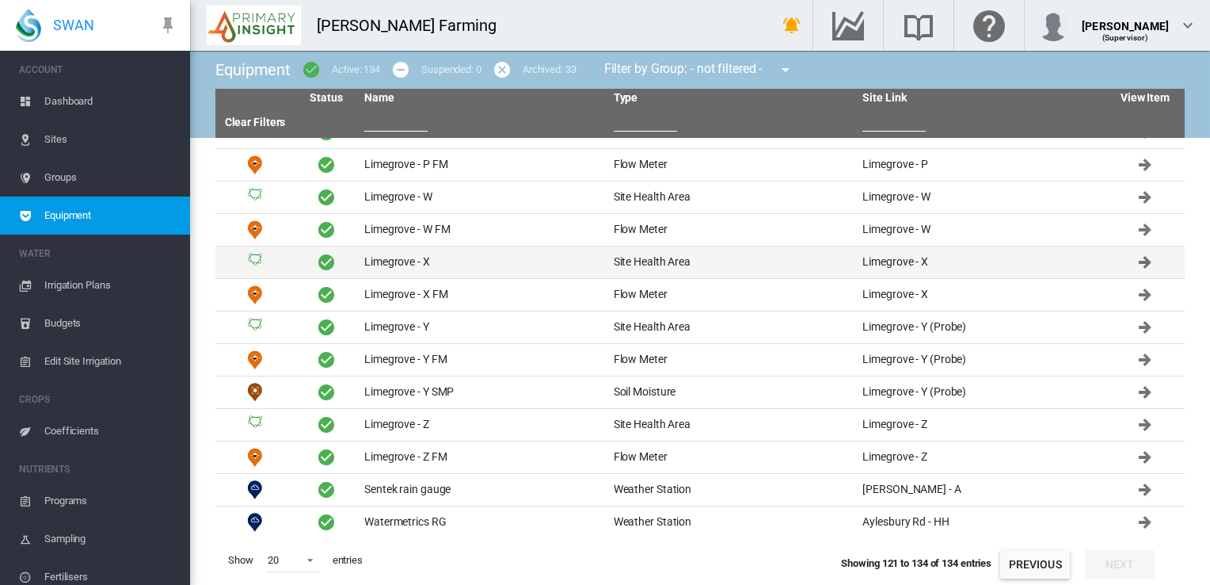
scroll to position [0, 0]
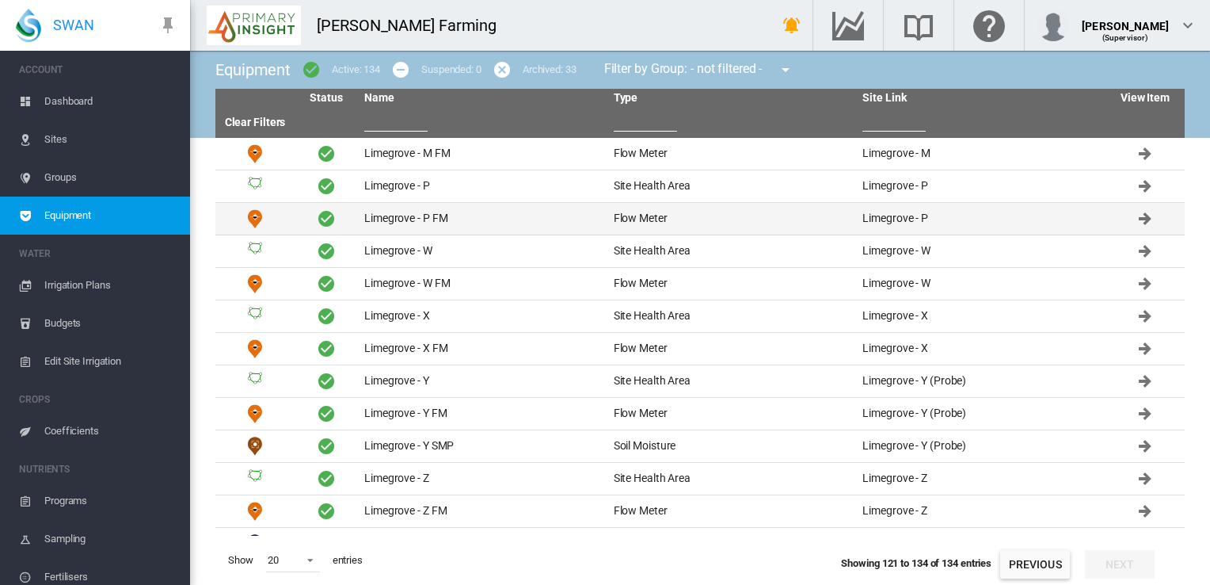
click at [650, 212] on td "Flow Meter" at bounding box center [733, 219] width 250 height 32
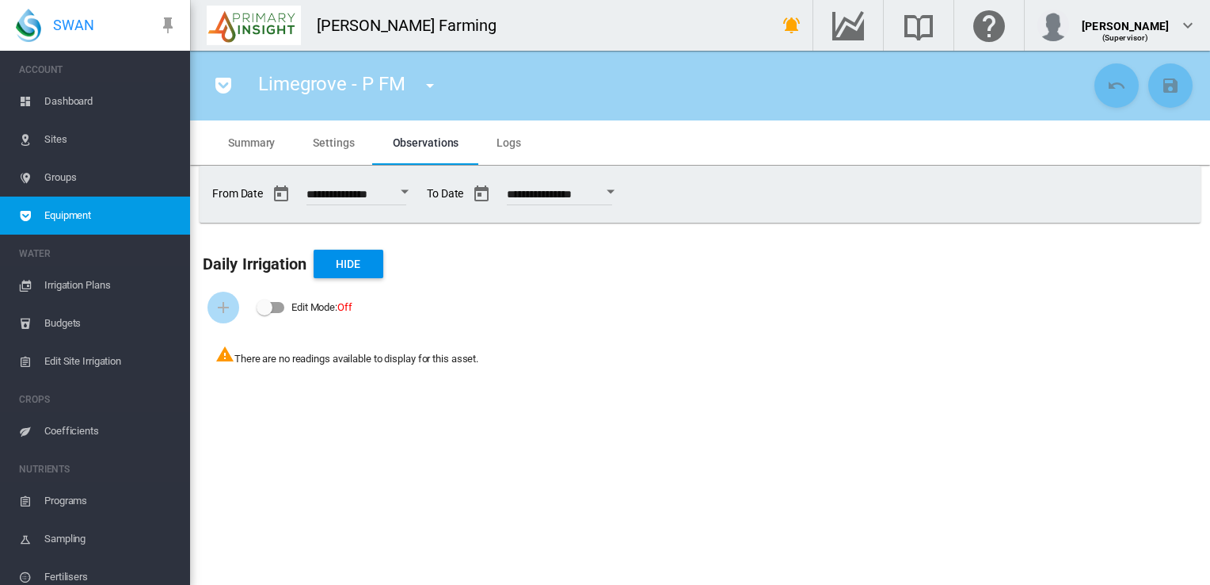
click at [331, 137] on span "Settings" at bounding box center [333, 142] width 41 height 13
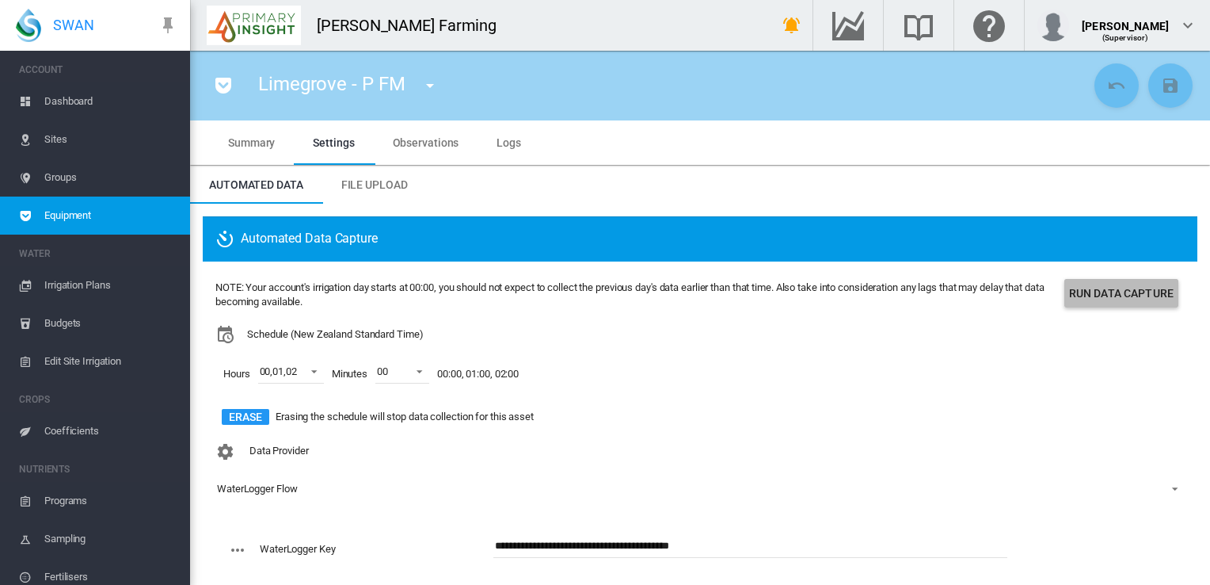
click at [1102, 295] on button "Run Data Capture" at bounding box center [1122, 293] width 114 height 29
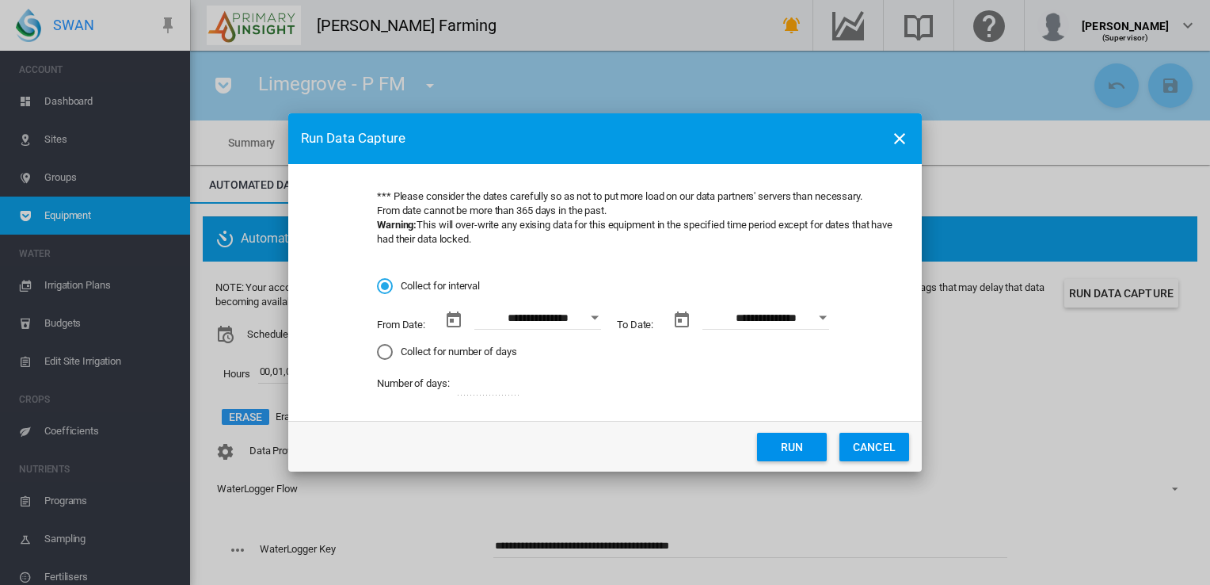
click at [595, 314] on button "Open calendar" at bounding box center [595, 317] width 29 height 29
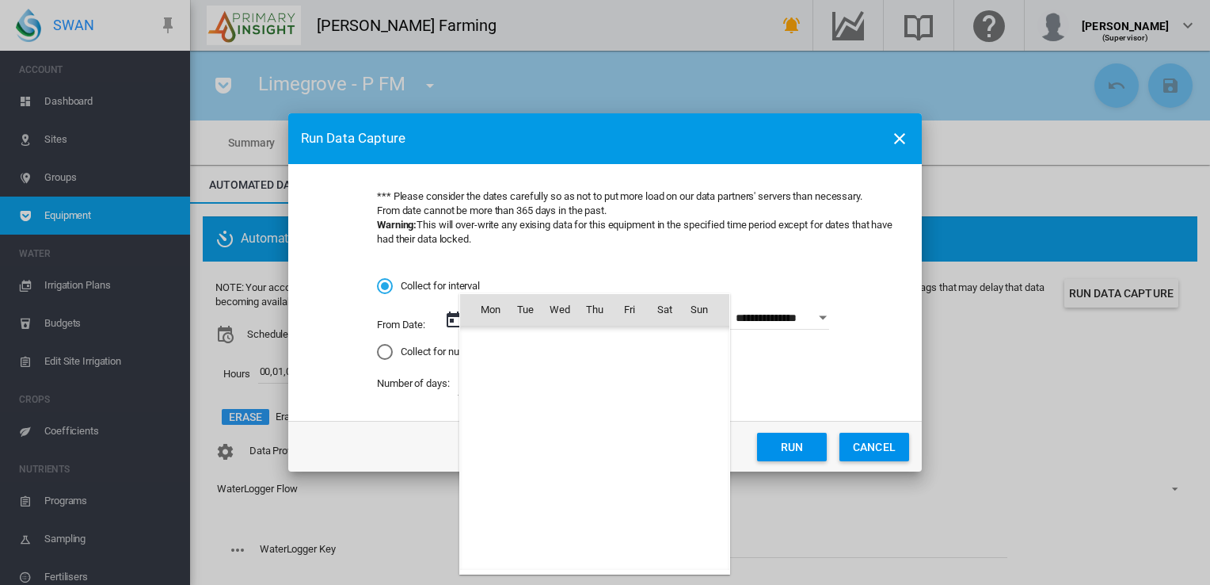
scroll to position [2519, 0]
click at [561, 382] on span "1" at bounding box center [560, 379] width 32 height 32
type input "**********"
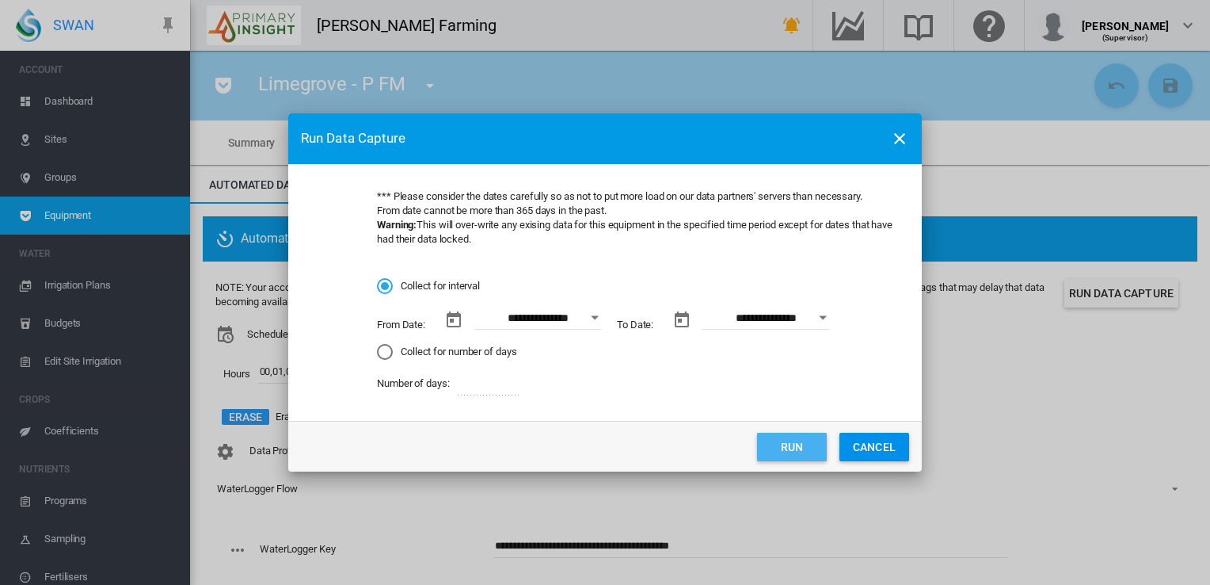
click at [786, 442] on button "Run" at bounding box center [792, 447] width 70 height 29
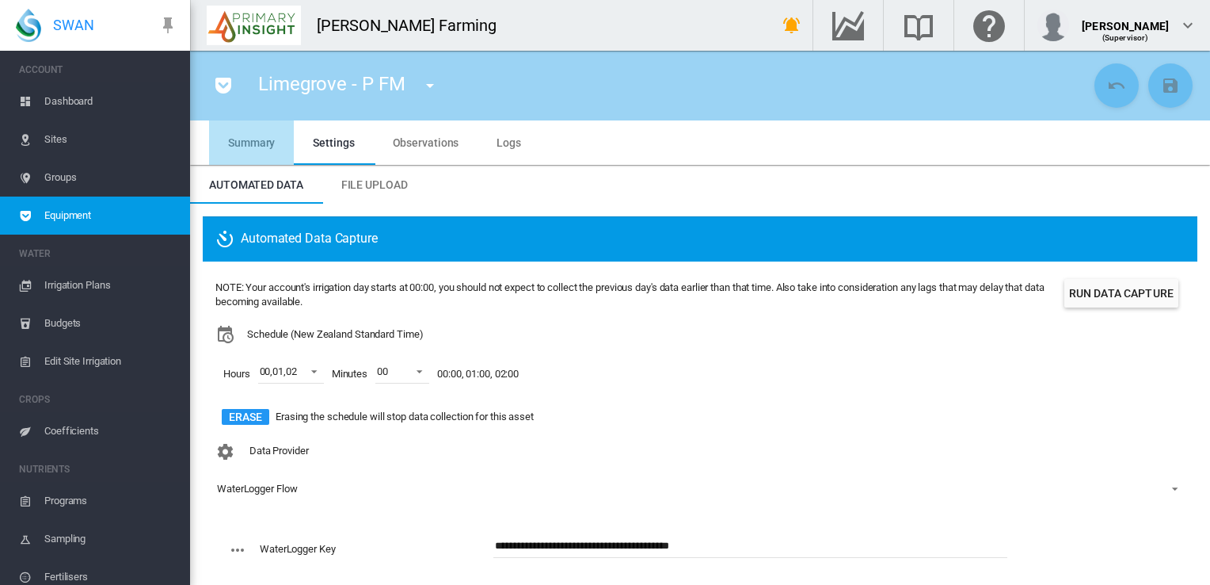
click at [238, 150] on md-tab-item "Summary" at bounding box center [251, 142] width 85 height 44
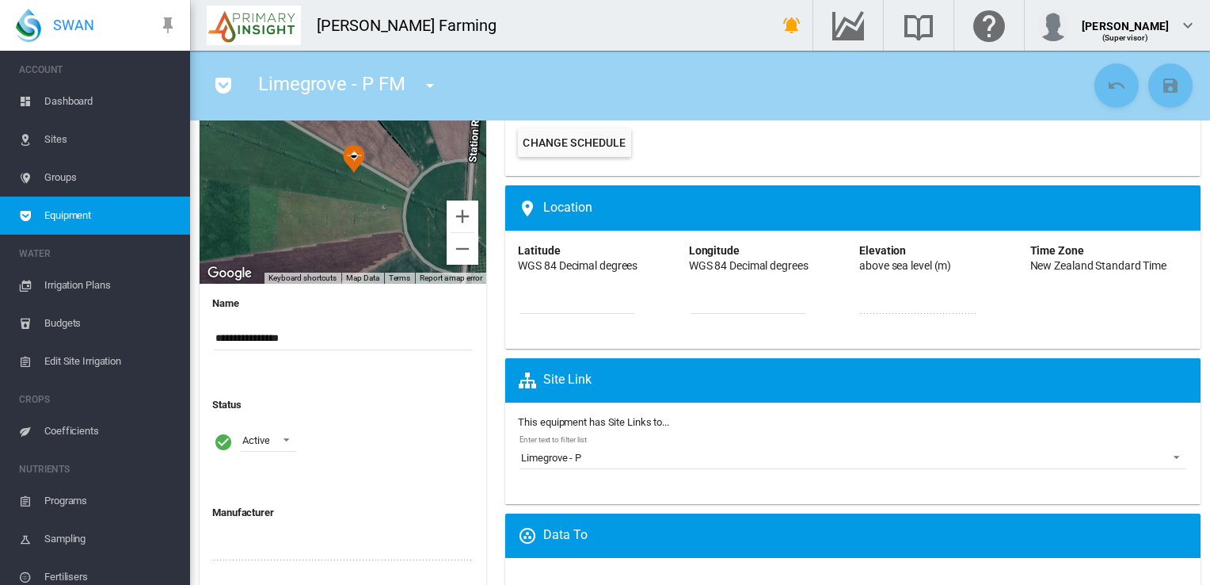
scroll to position [0, 0]
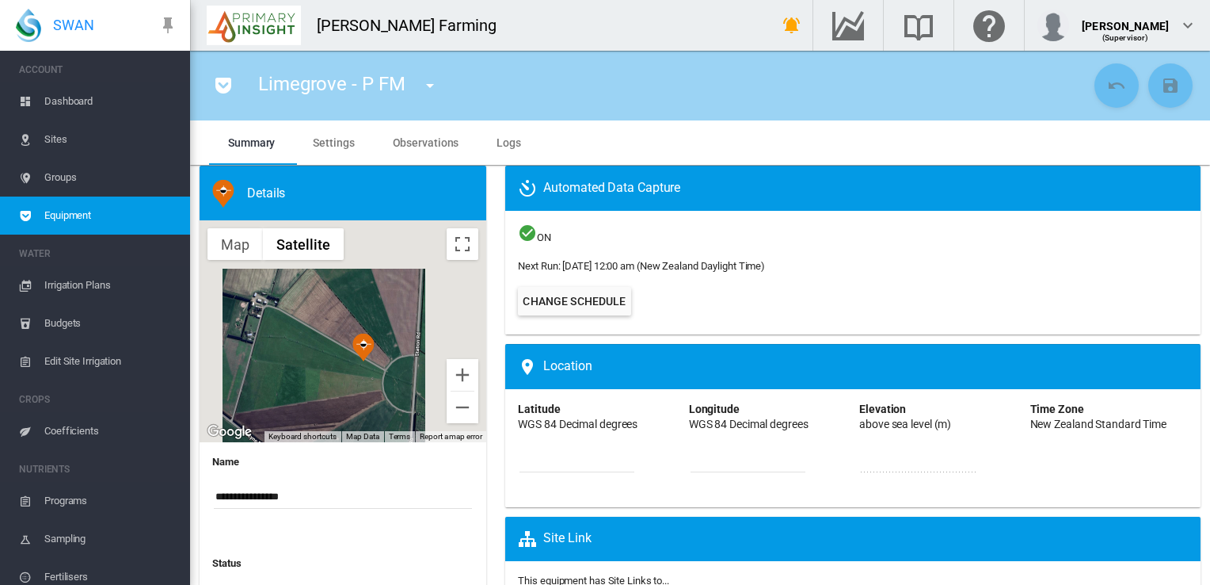
click at [62, 111] on span "Dashboard" at bounding box center [110, 101] width 133 height 38
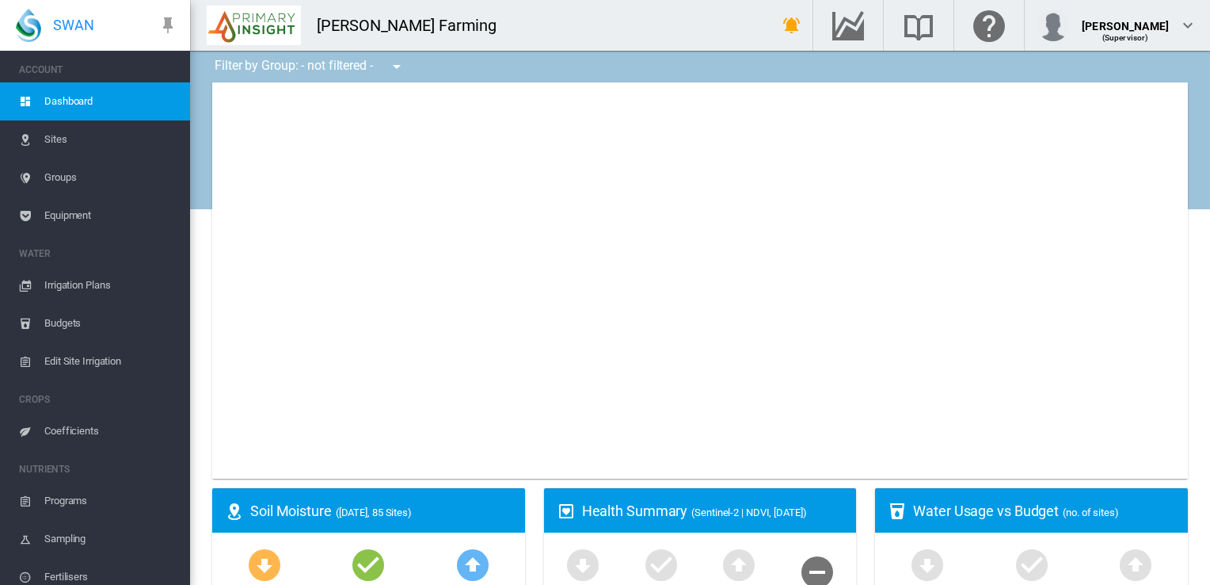
type input "**********"
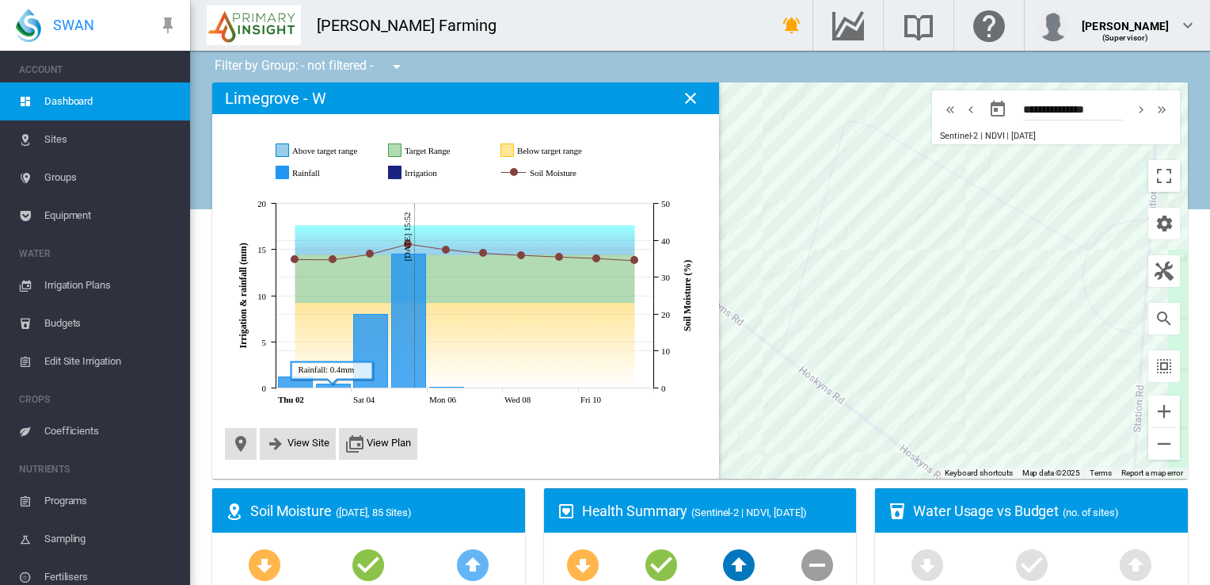
click at [317, 384] on icon "Rainfall Oct 03, 2025 0.4" at bounding box center [334, 386] width 34 height 4
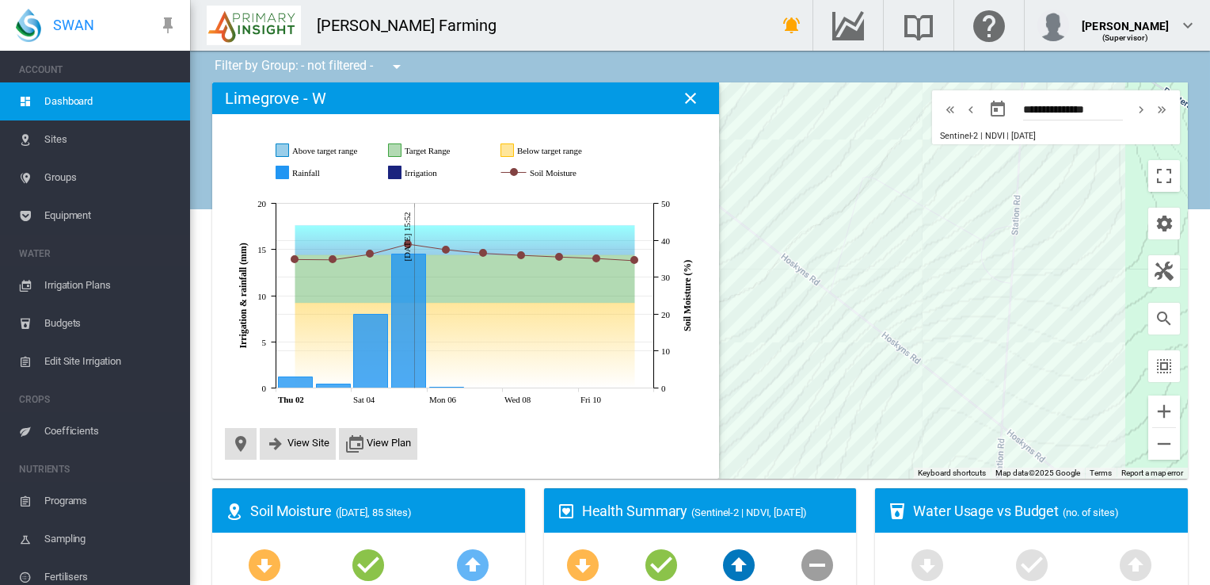
click at [97, 360] on span "Edit Site Irrigation" at bounding box center [110, 361] width 133 height 38
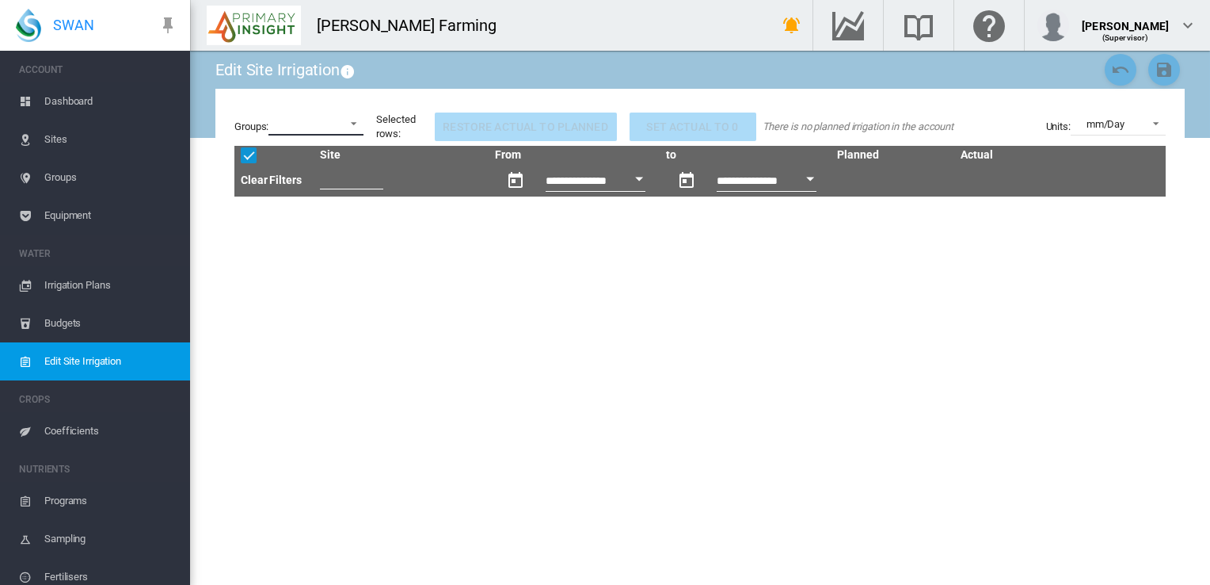
click at [352, 122] on md-select at bounding box center [316, 124] width 95 height 24
click at [350, 131] on md-content at bounding box center [325, 124] width 108 height 38
drag, startPoint x: 431, startPoint y: 299, endPoint x: 429, endPoint y: 287, distance: 12.0
click at [431, 295] on md-backdrop at bounding box center [605, 292] width 1210 height 585
click at [71, 108] on span "Dashboard" at bounding box center [110, 101] width 133 height 38
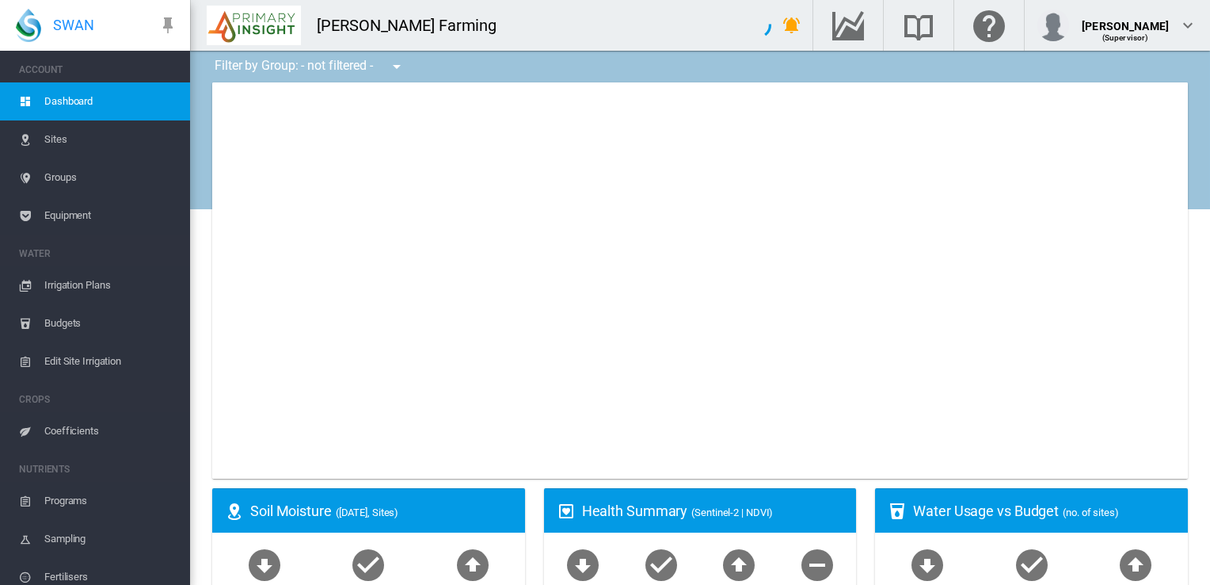
type input "**********"
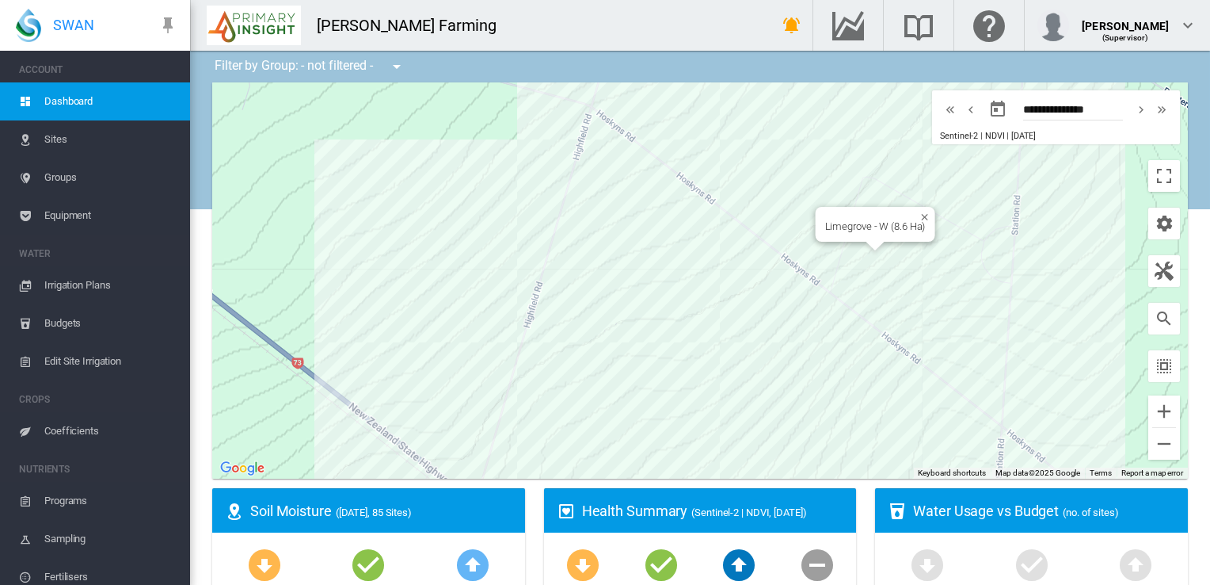
click at [877, 255] on div "Limegrove - W (8.6 Ha)" at bounding box center [700, 280] width 976 height 396
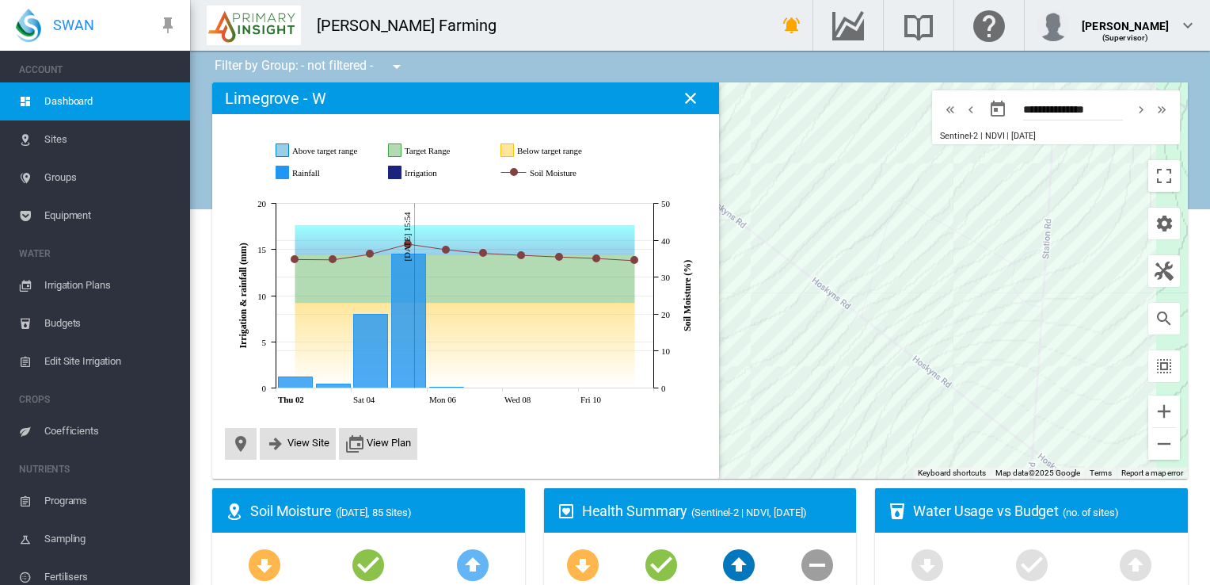
click at [78, 211] on span "Equipment" at bounding box center [110, 215] width 133 height 38
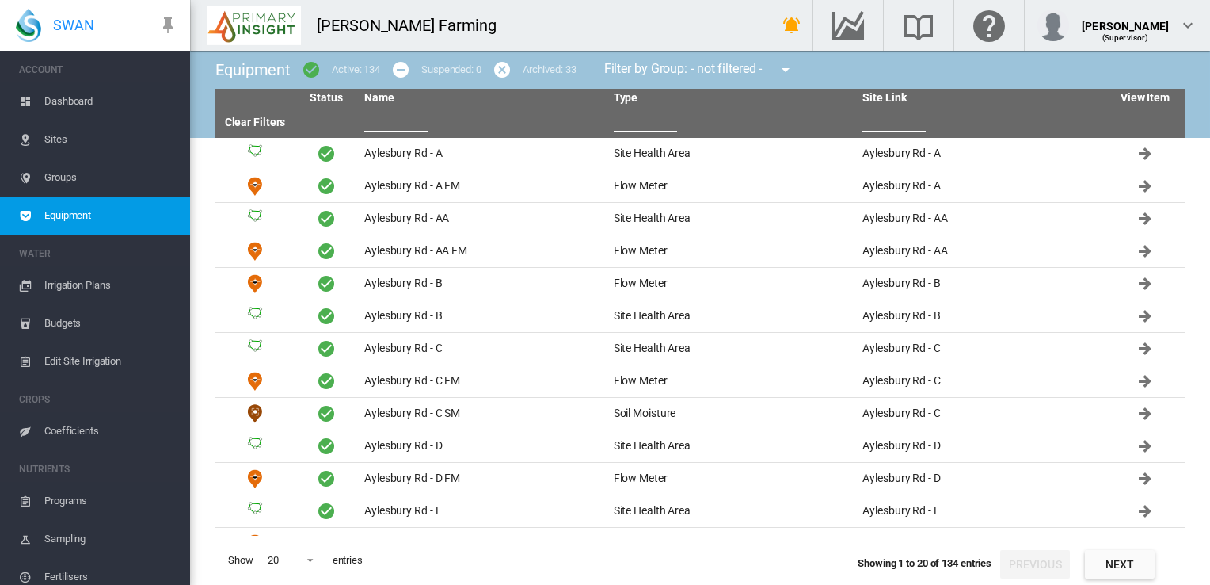
click at [376, 120] on input "text" at bounding box center [395, 120] width 63 height 24
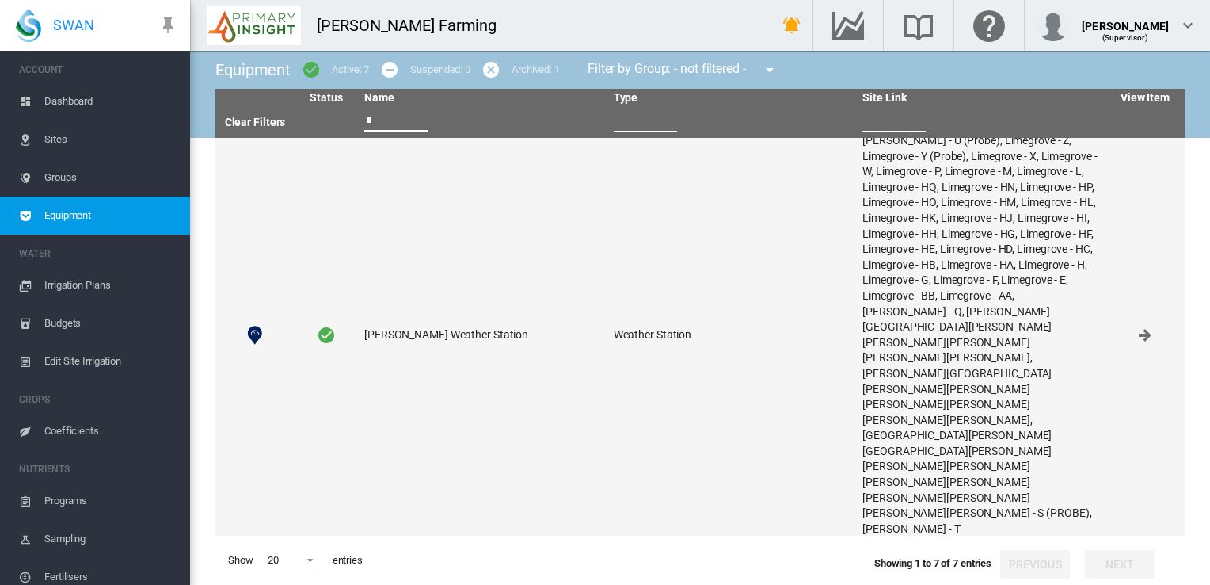
scroll to position [122, 0]
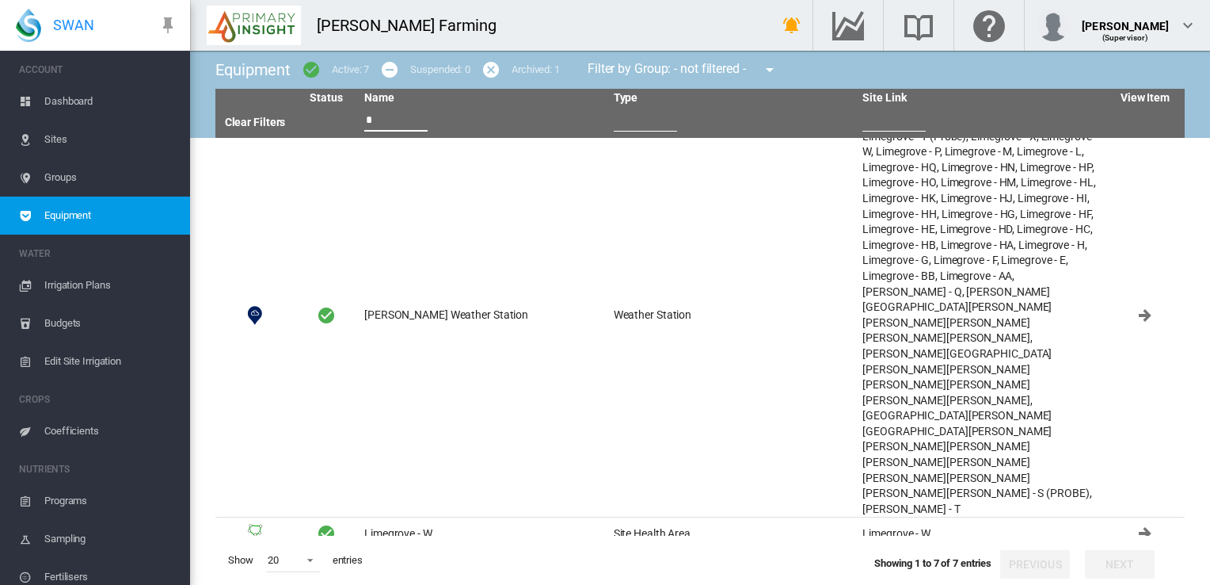
type input "*"
click at [482, 550] on td "Limegrove - W FM" at bounding box center [483, 566] width 250 height 32
